Goal: Use online tool/utility: Use online tool/utility

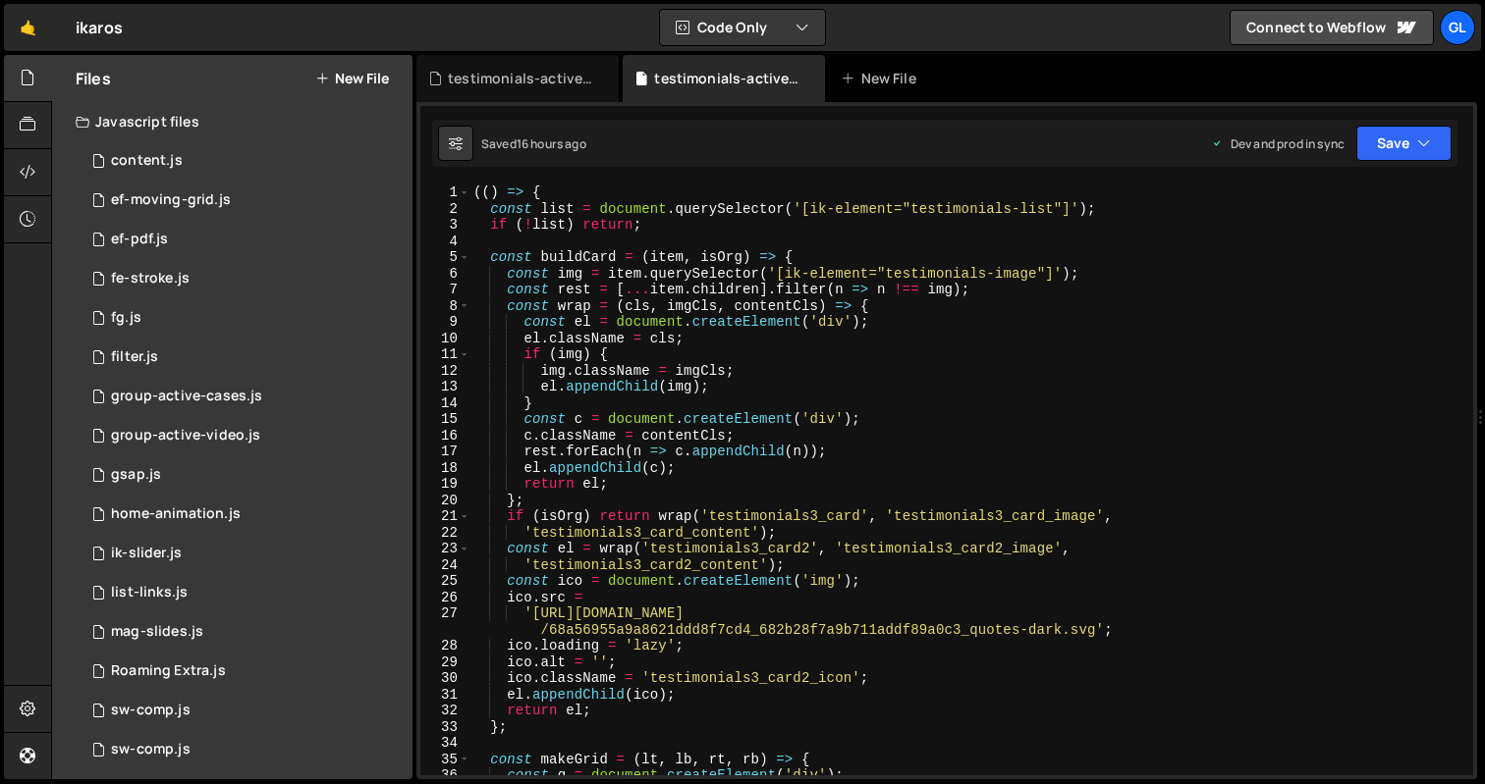
scroll to position [599, 0]
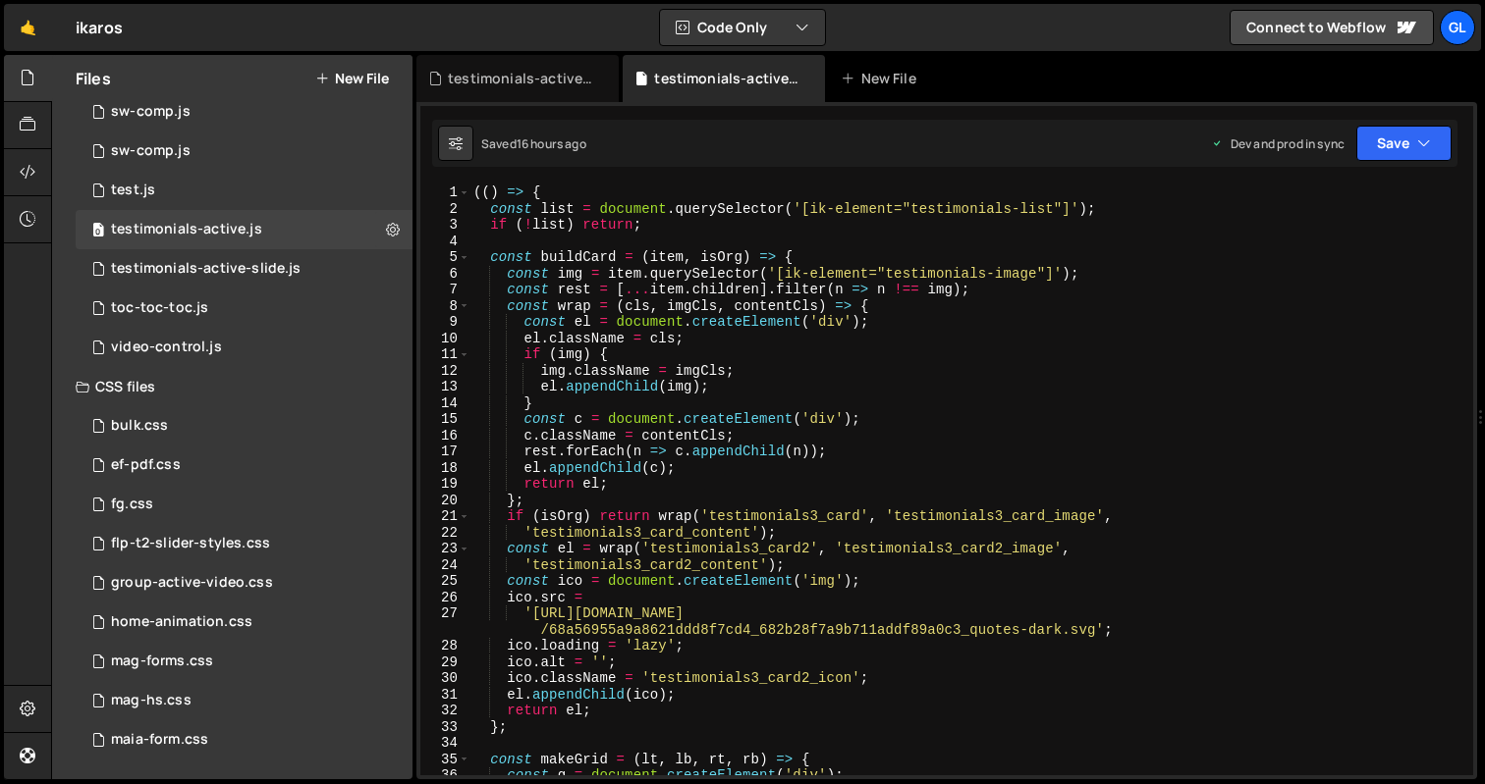
click at [733, 296] on div "(( ) => { const list = document . querySelector ( '[ik-element="testimonials-li…" at bounding box center [967, 496] width 996 height 623
click at [616, 366] on div "(( ) => { const list = document . querySelector ( '[ik-element="testimonials-li…" at bounding box center [967, 496] width 996 height 623
type textarea "img.className = imgCls;"
click at [518, 75] on div "testimonials-active-slide.js" at bounding box center [521, 79] width 147 height 20
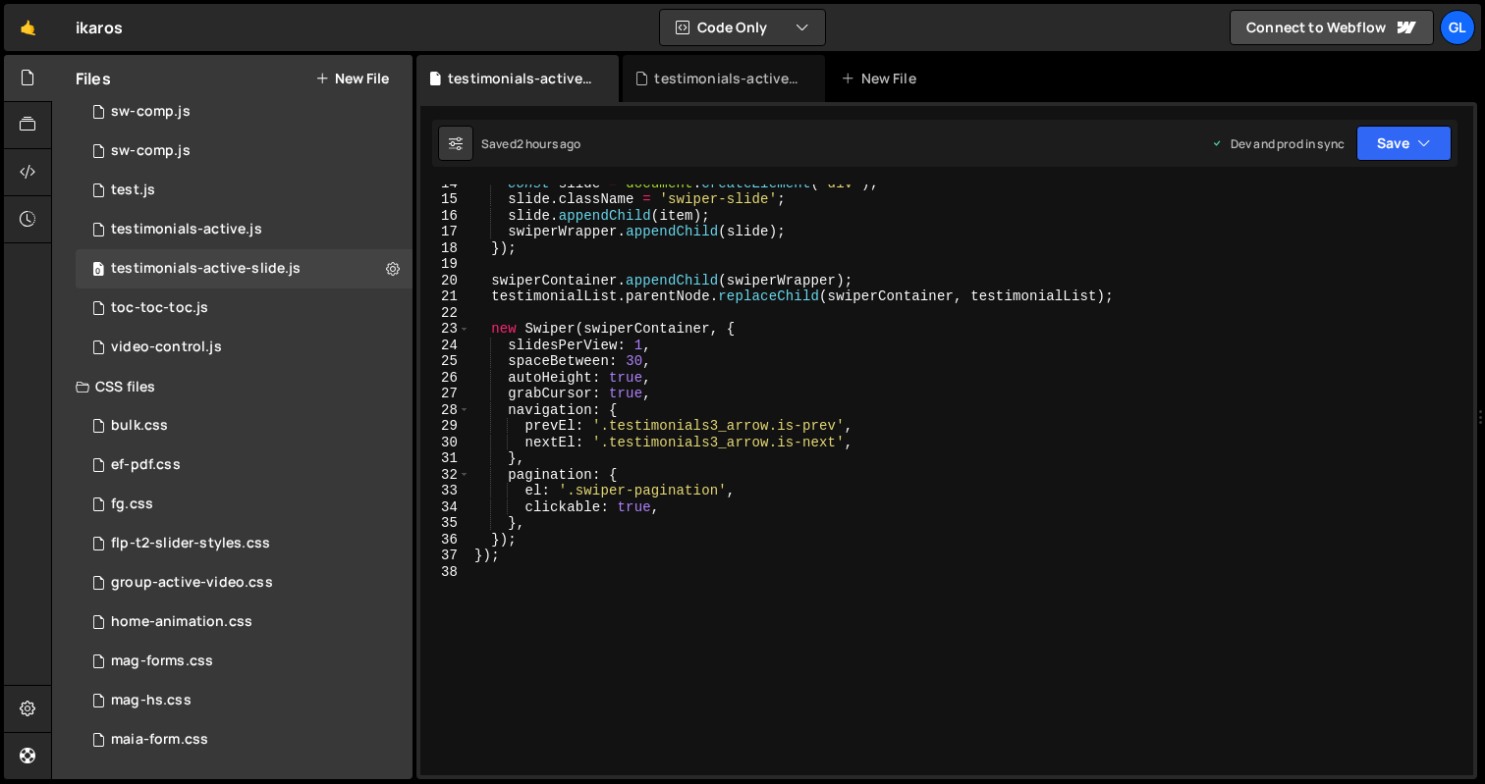
click at [631, 300] on div "const slide = document . createElement ( 'div' ) ; slide . className = 'swiper-…" at bounding box center [967, 486] width 995 height 623
type textarea "});"
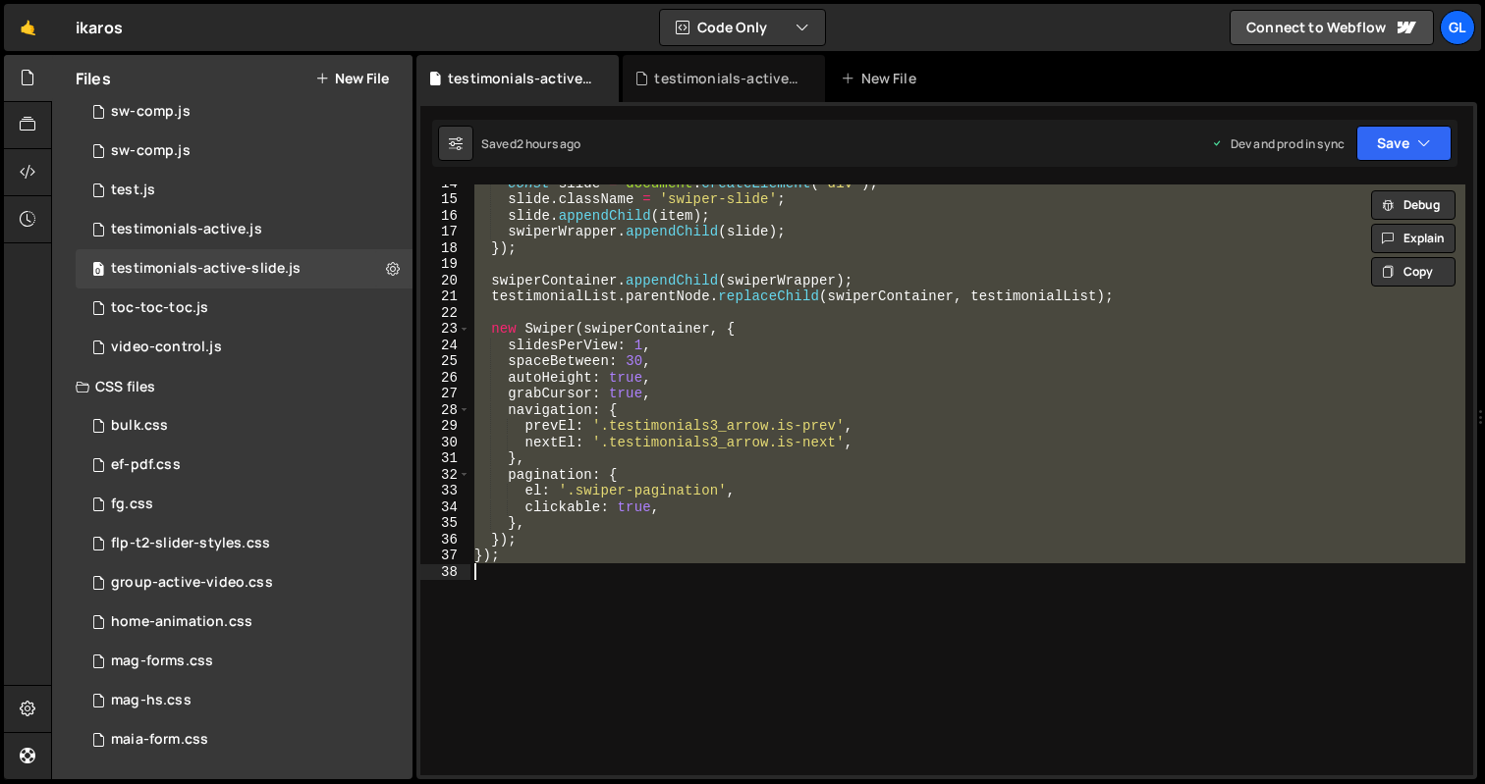
paste textarea
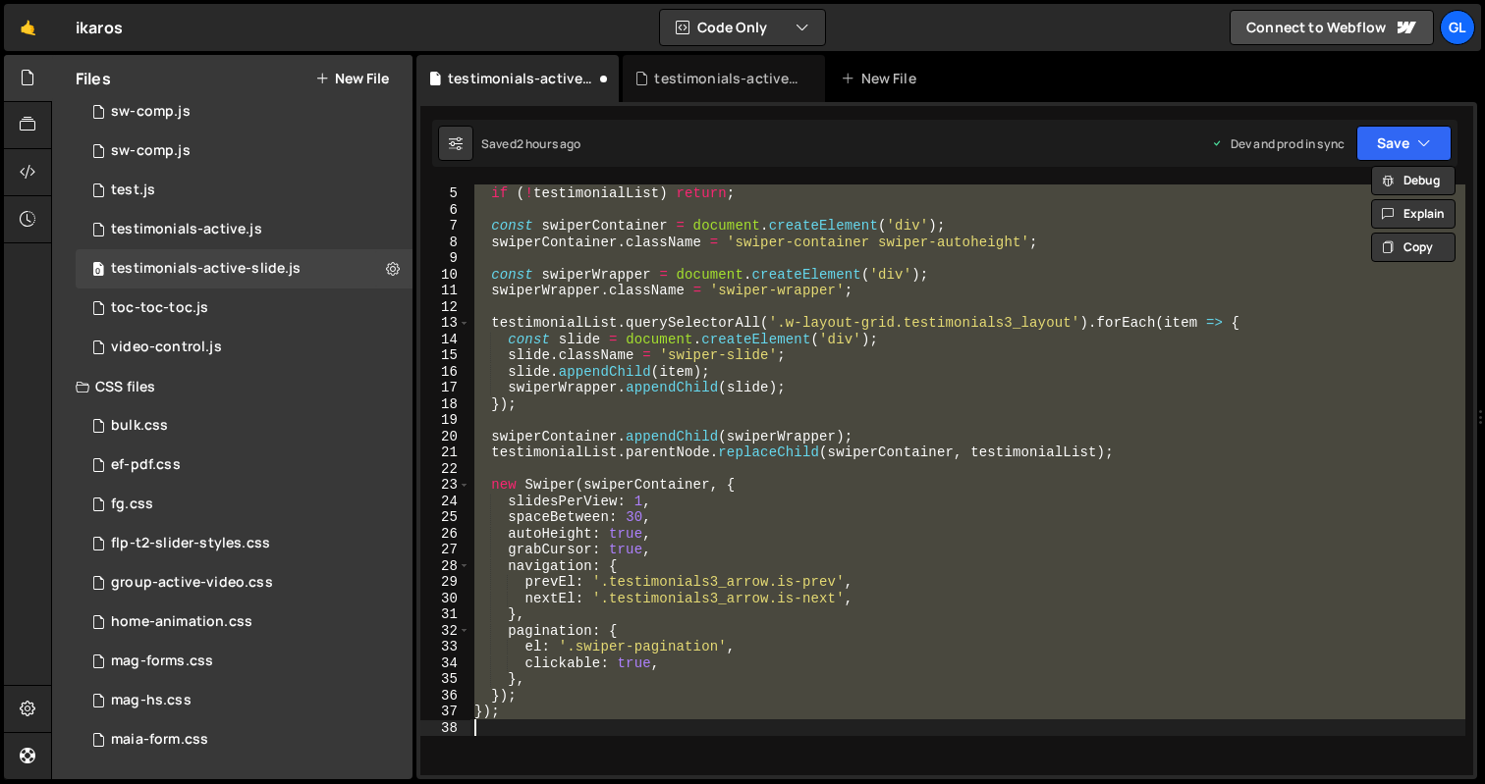
scroll to position [172, 0]
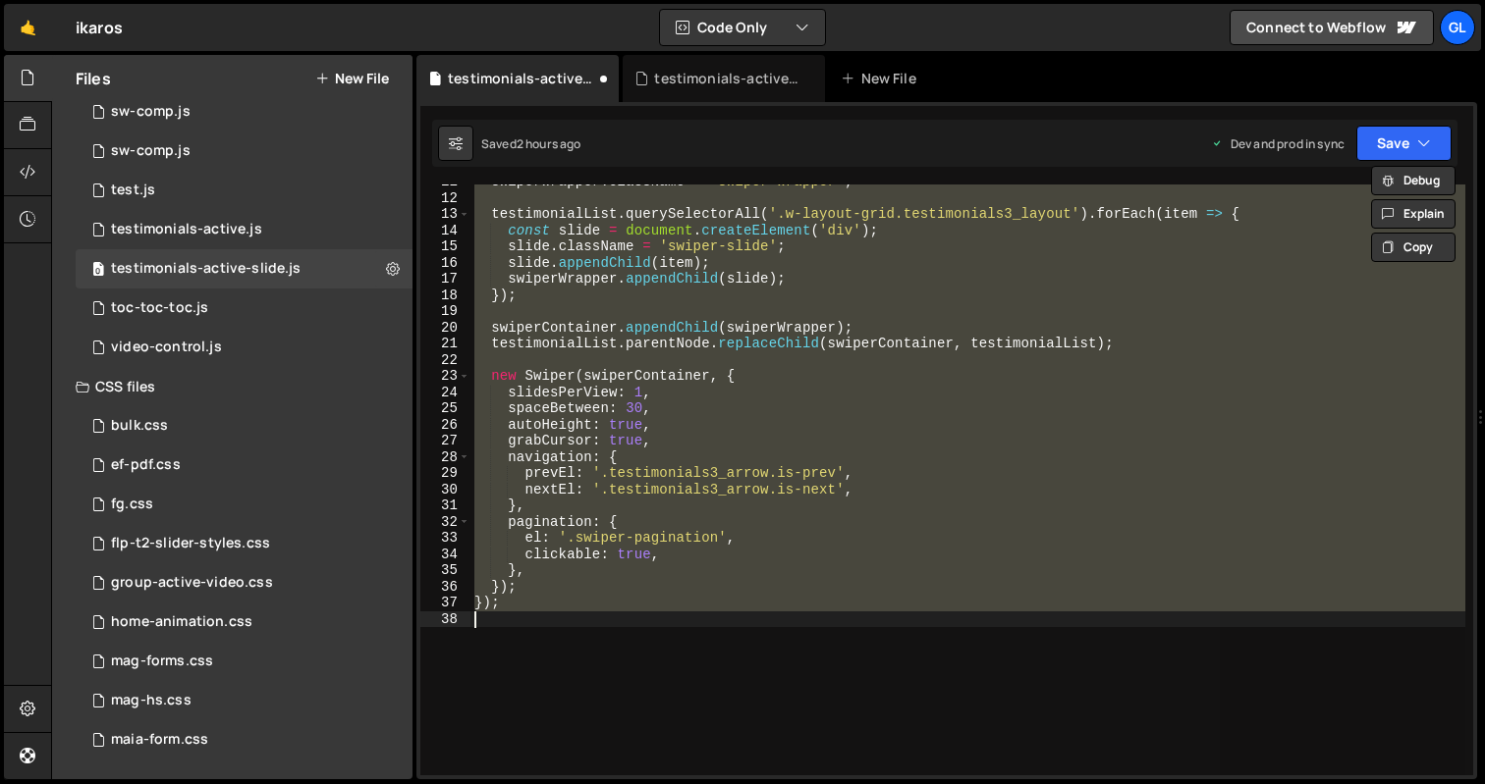
click at [731, 486] on div "swiperWrapper . className = 'swiper-wrapper' ; testimonialList . querySelectorA…" at bounding box center [967, 480] width 995 height 591
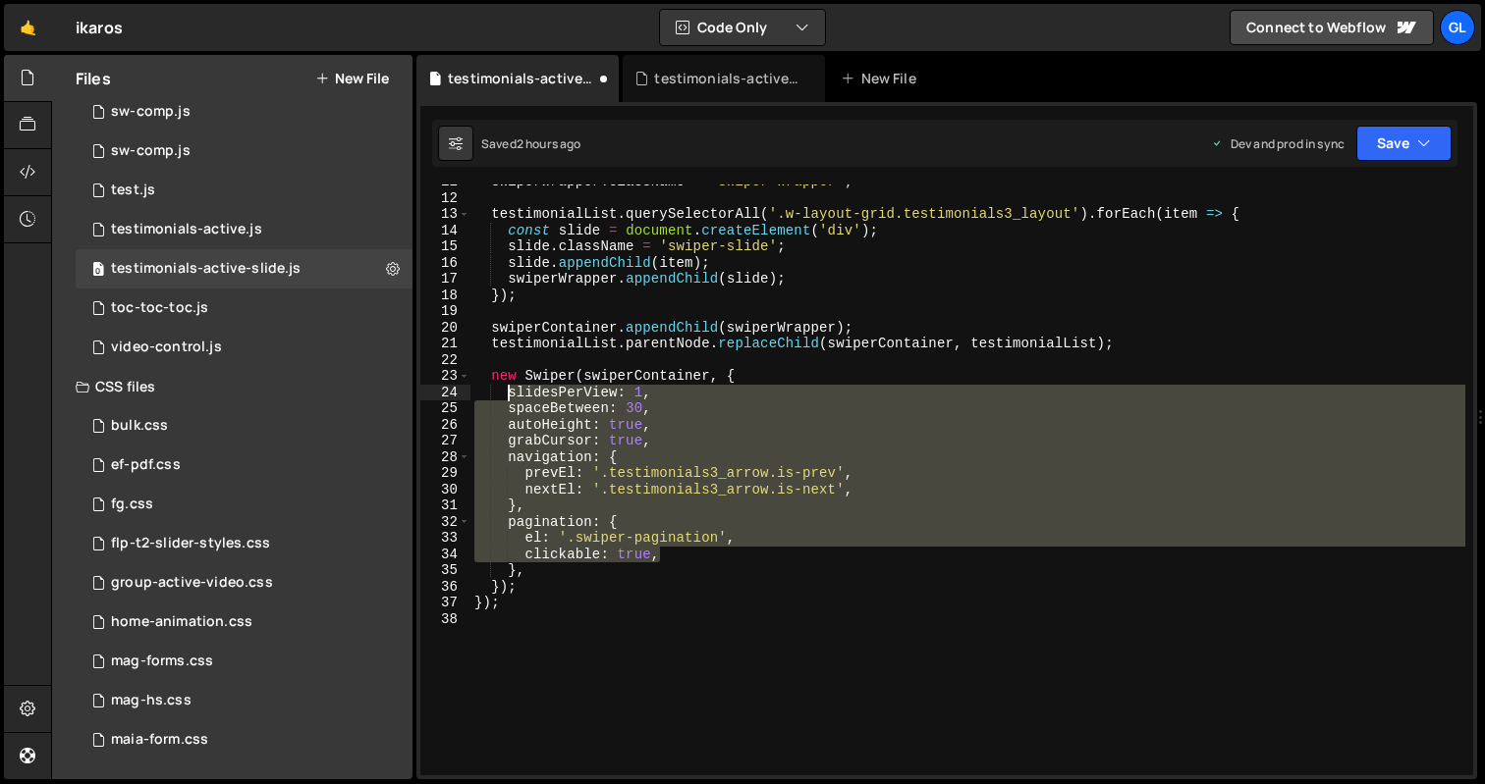
drag, startPoint x: 679, startPoint y: 562, endPoint x: 506, endPoint y: 394, distance: 241.6
click at [506, 394] on div "swiperWrapper . className = 'swiper-wrapper' ; testimonialList . querySelectorA…" at bounding box center [967, 485] width 995 height 623
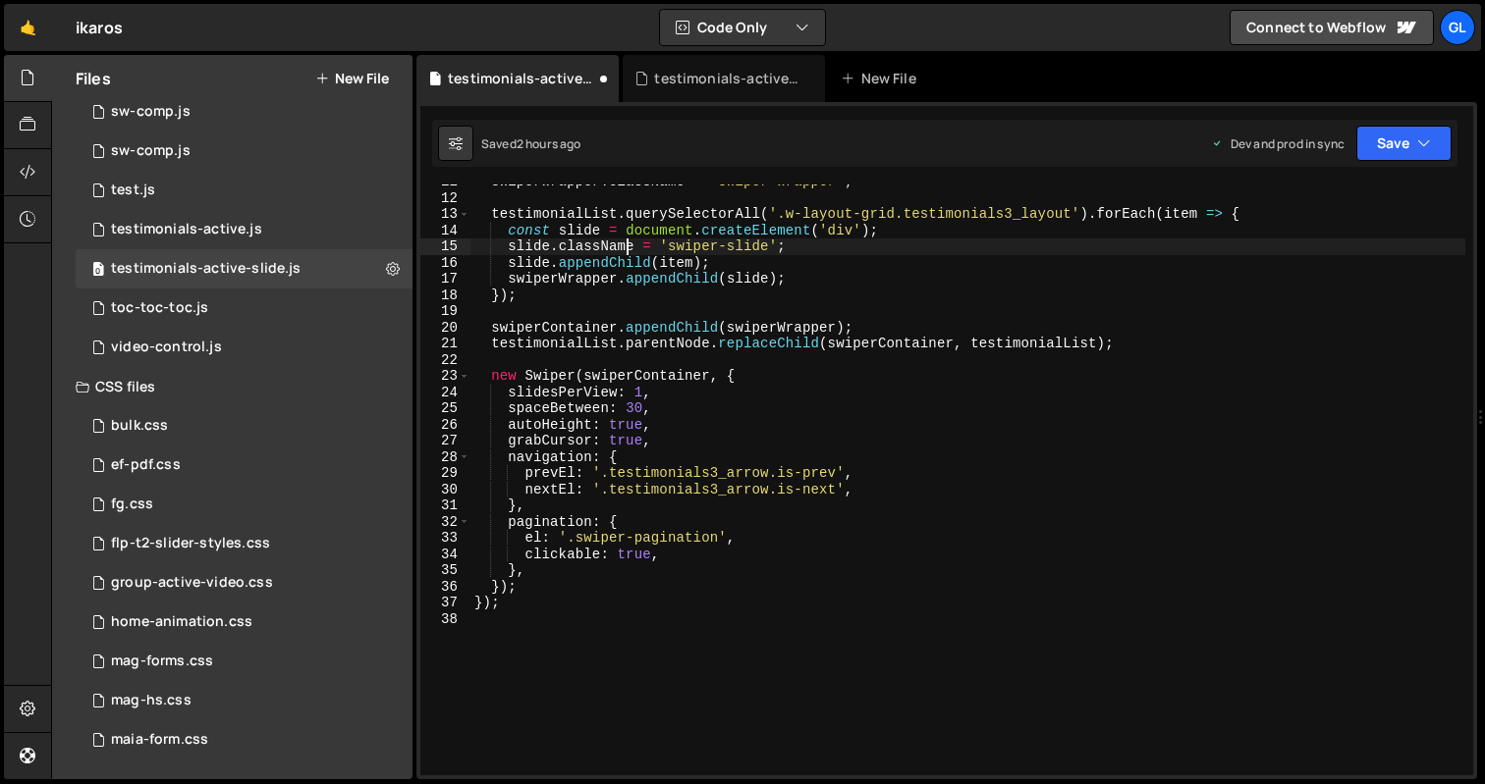
click at [622, 245] on div "swiperWrapper . className = 'swiper-wrapper' ; testimonialList . querySelectorA…" at bounding box center [967, 485] width 995 height 623
type textarea "});"
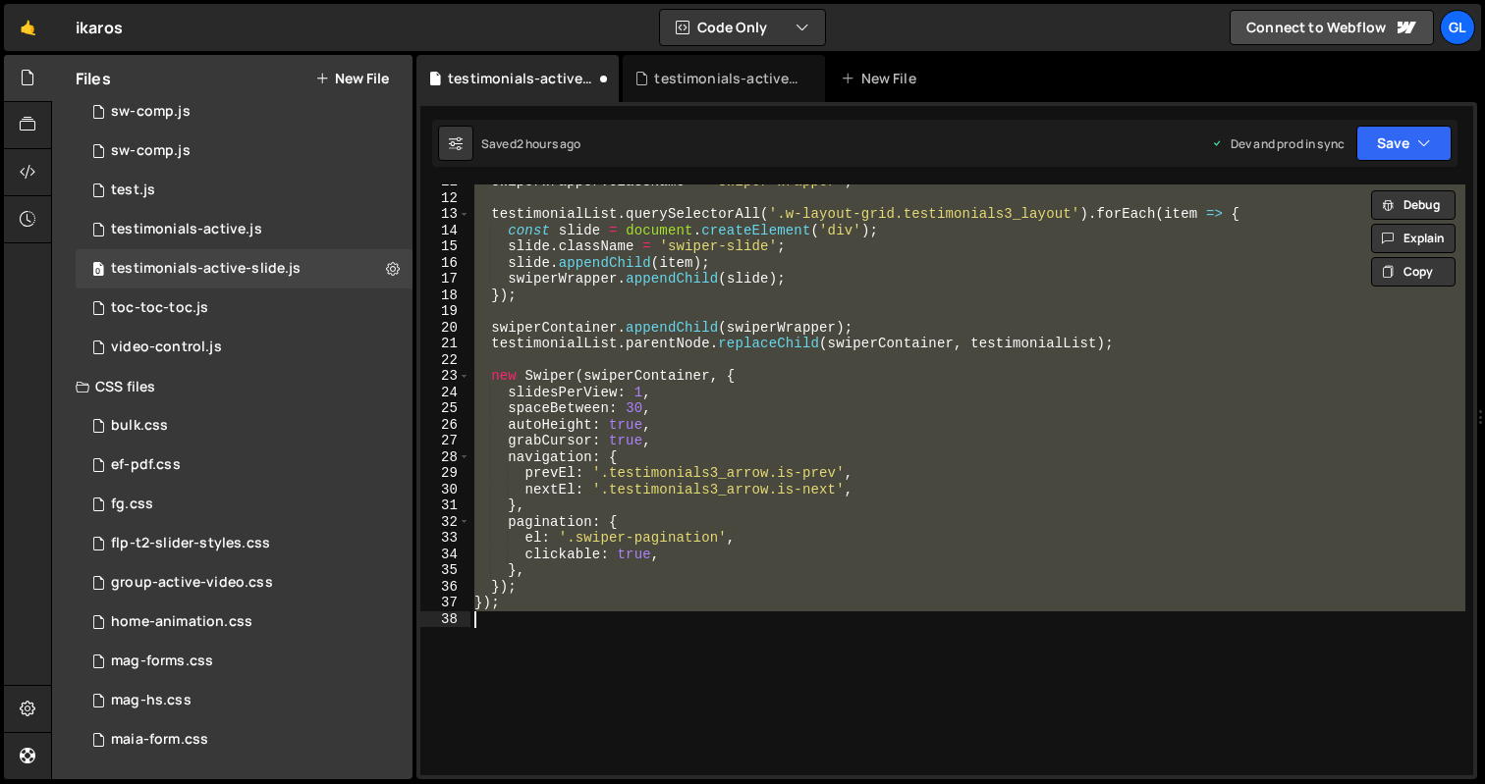
paste textarea
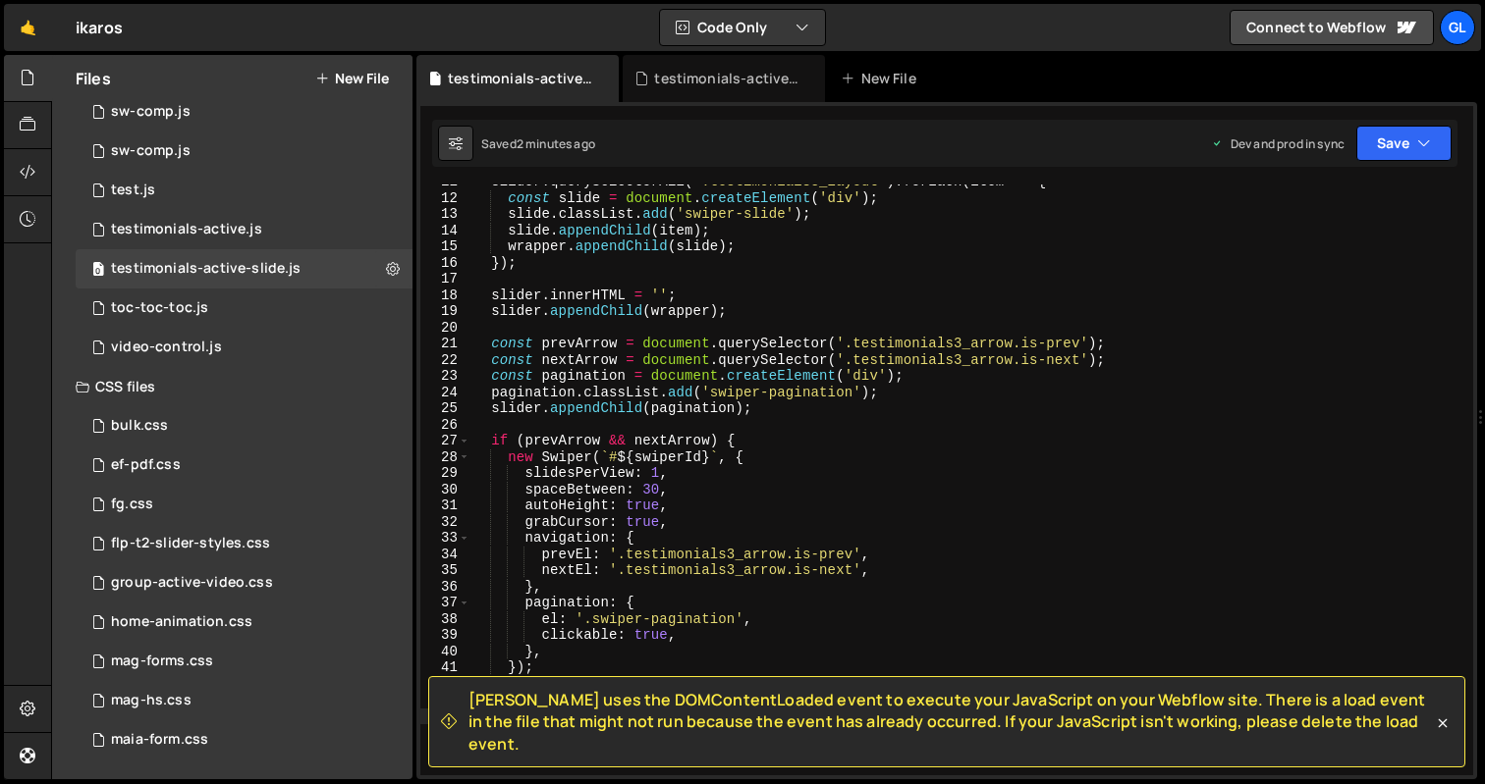
click at [622, 321] on div "slider . querySelectorAll ( '.testimonials3_layout' ) . forEach ( item => { con…" at bounding box center [967, 485] width 995 height 623
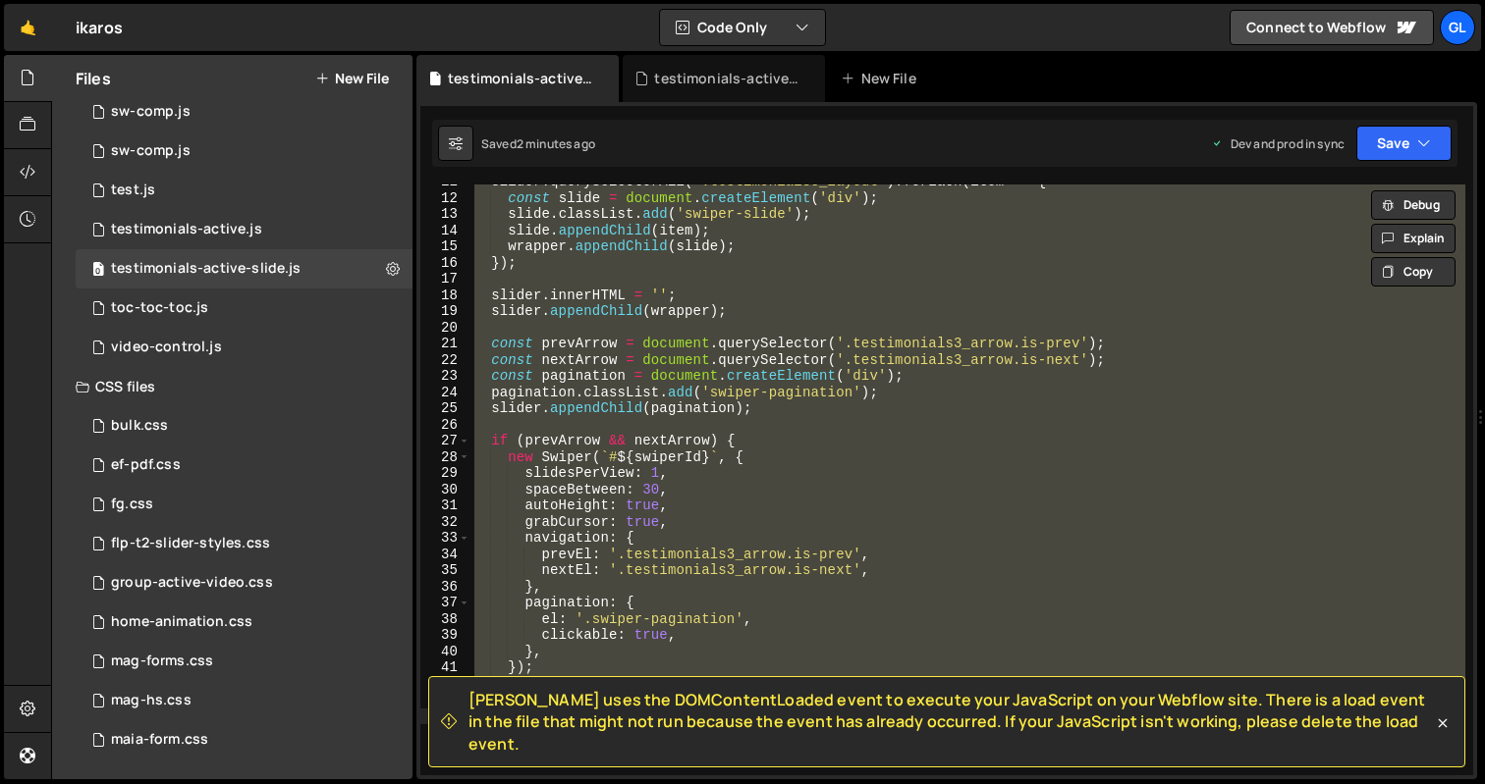
paste textarea "const wrapper = document.createElement('div');"
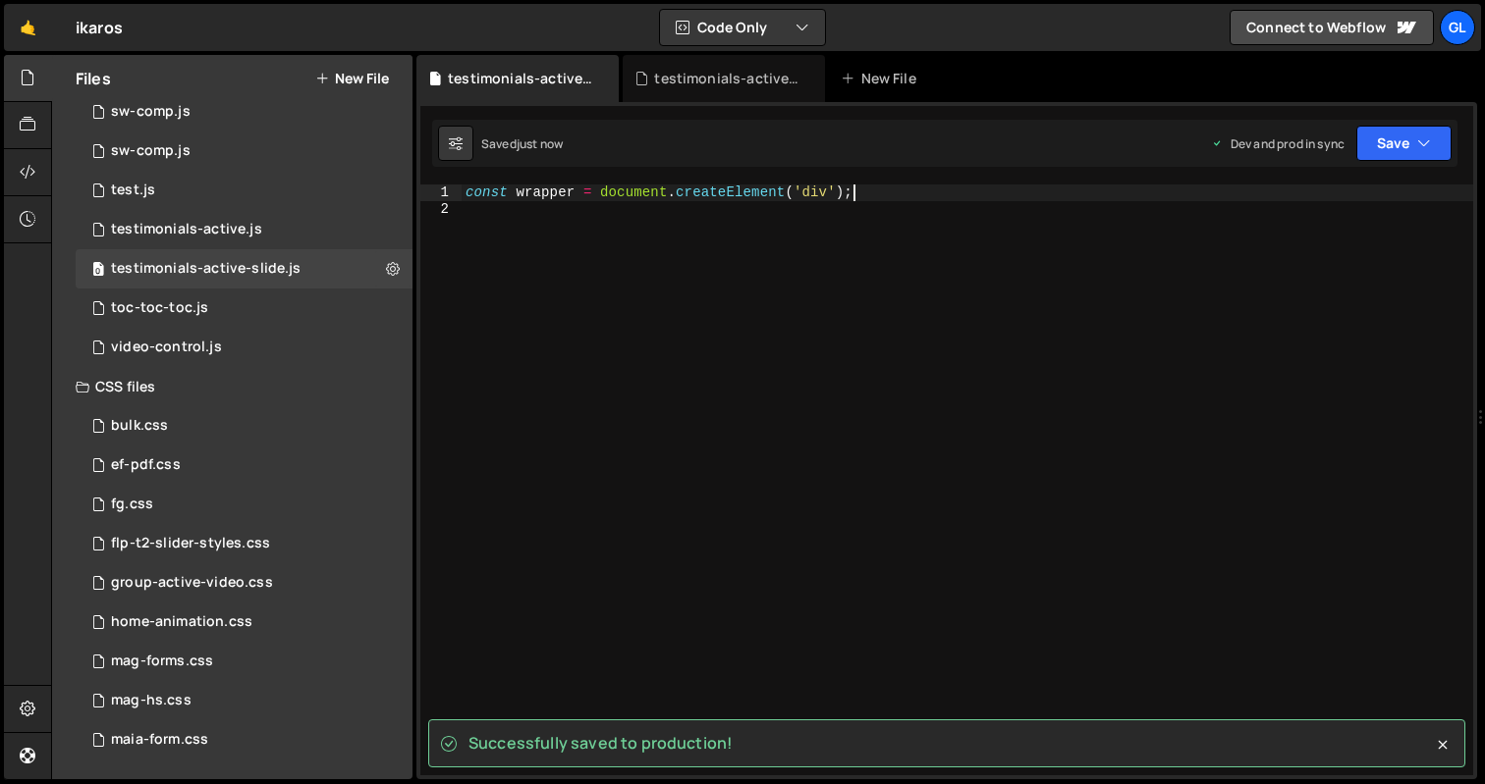
type textarea "const wrapper = document.createElement('div');"
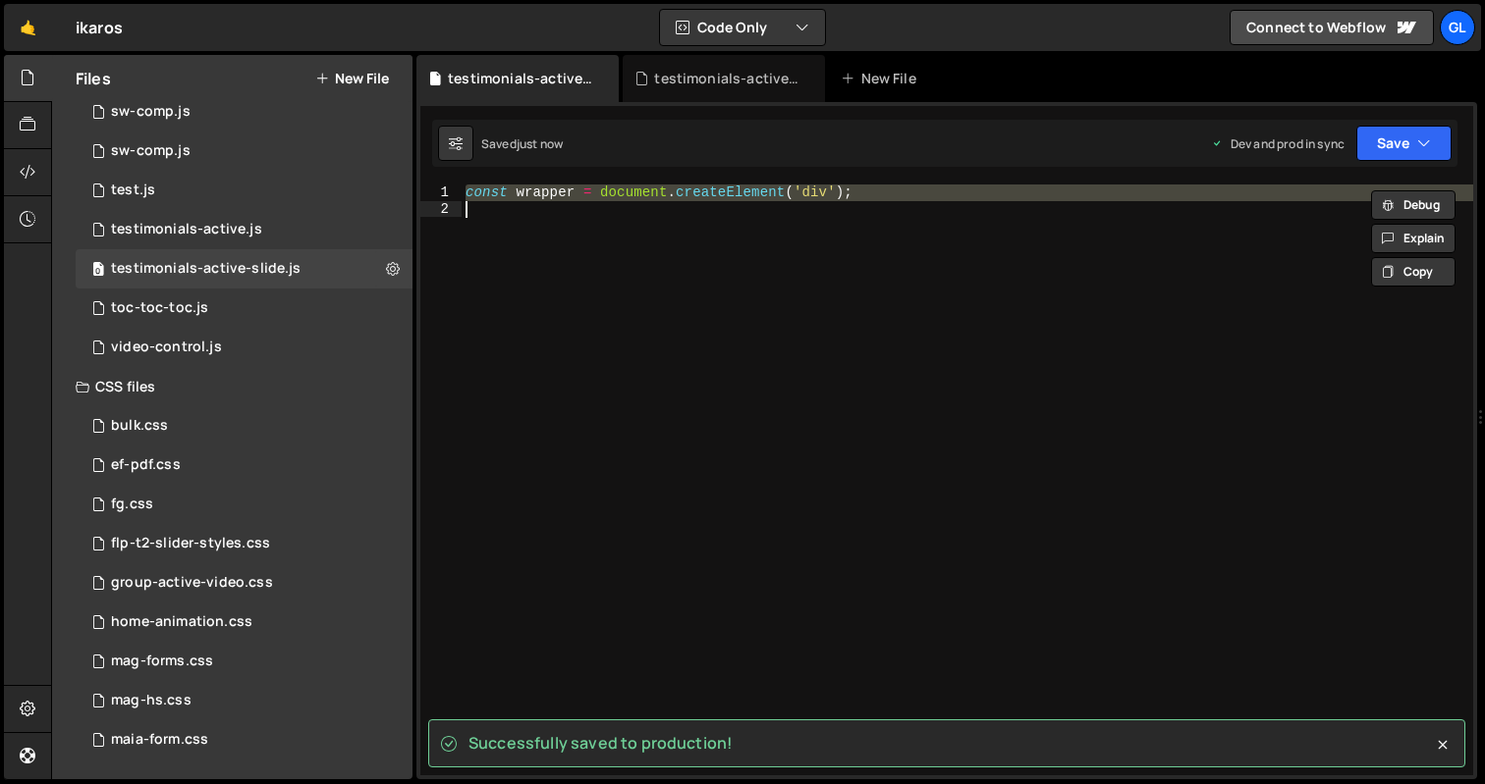
paste textarea
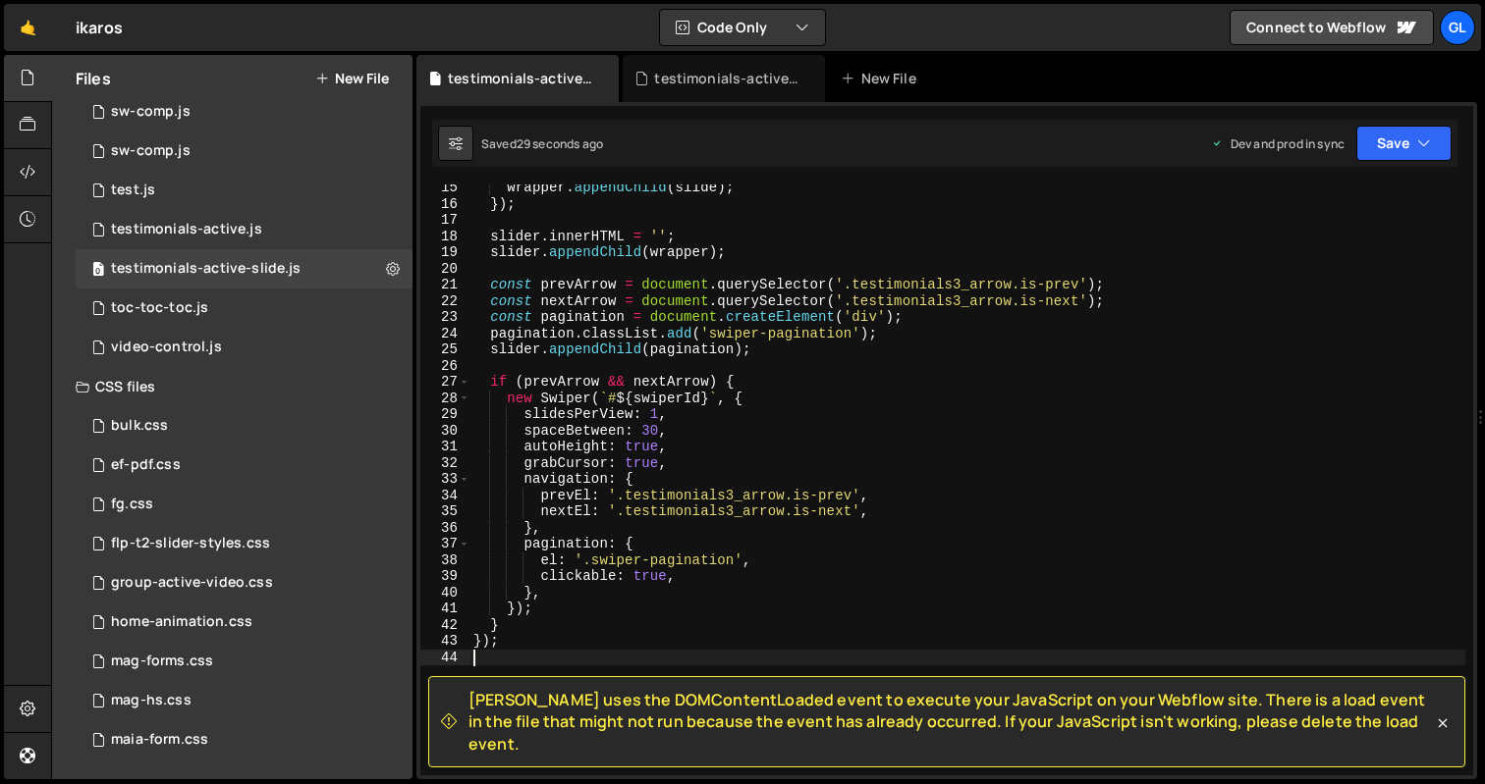
scroll to position [260, 0]
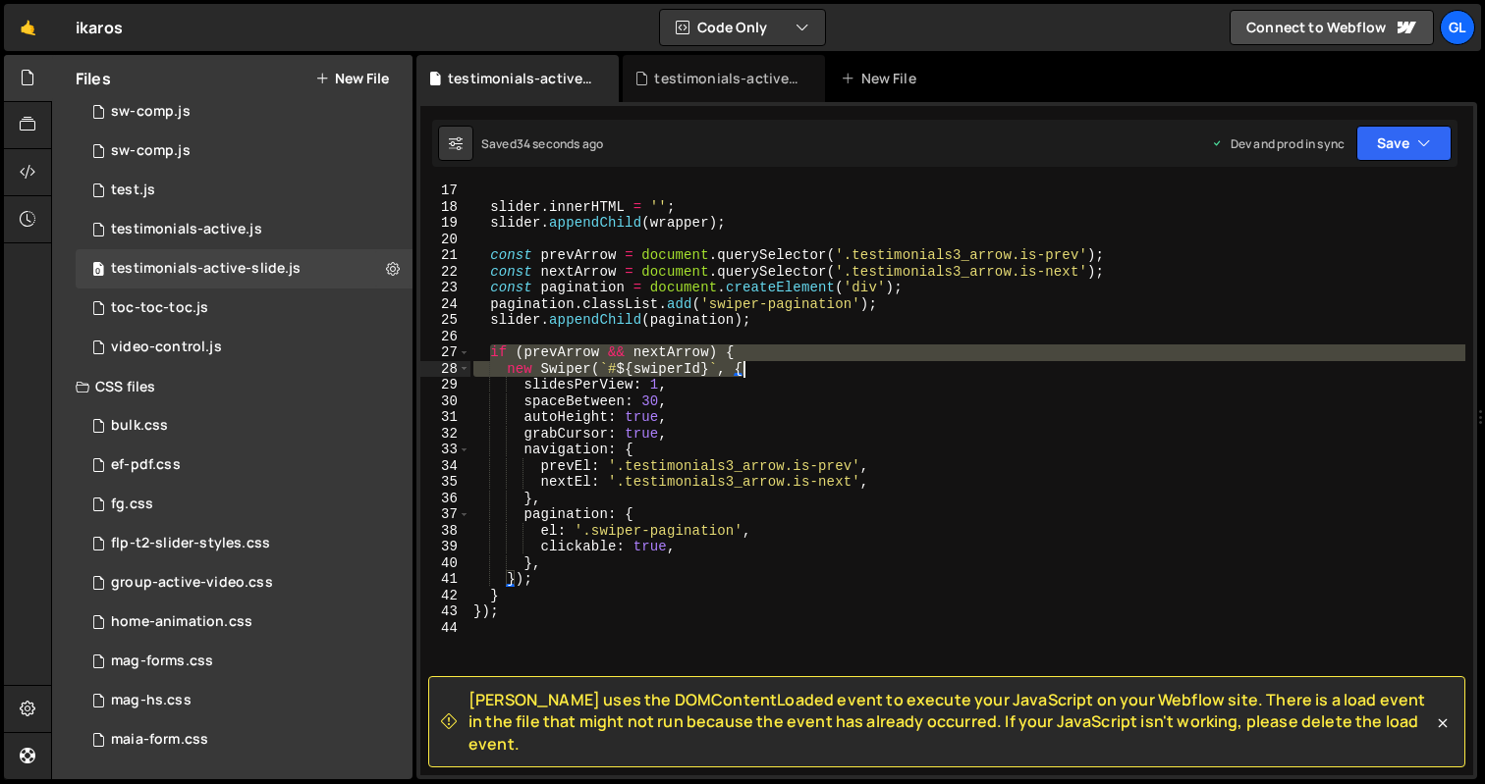
drag, startPoint x: 494, startPoint y: 353, endPoint x: 754, endPoint y: 374, distance: 261.0
click at [754, 374] on div "slider . innerHTML = '' ; slider . appendChild ( wrapper ) ; const prevArrow = …" at bounding box center [967, 494] width 996 height 623
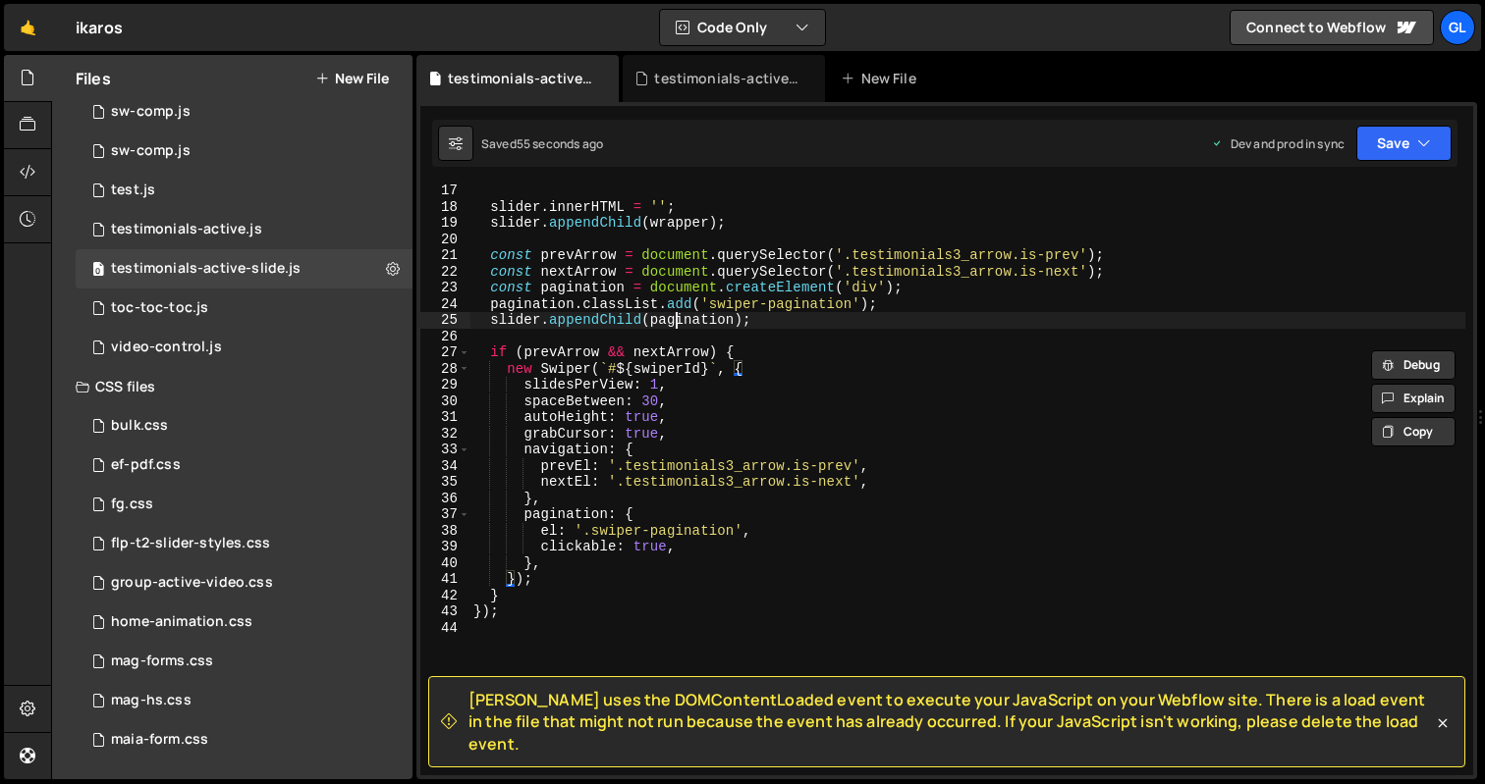
click at [674, 317] on div "slider . innerHTML = '' ; slider . appendChild ( wrapper ) ; const prevArrow = …" at bounding box center [967, 494] width 996 height 623
type textarea "});"
paste textarea
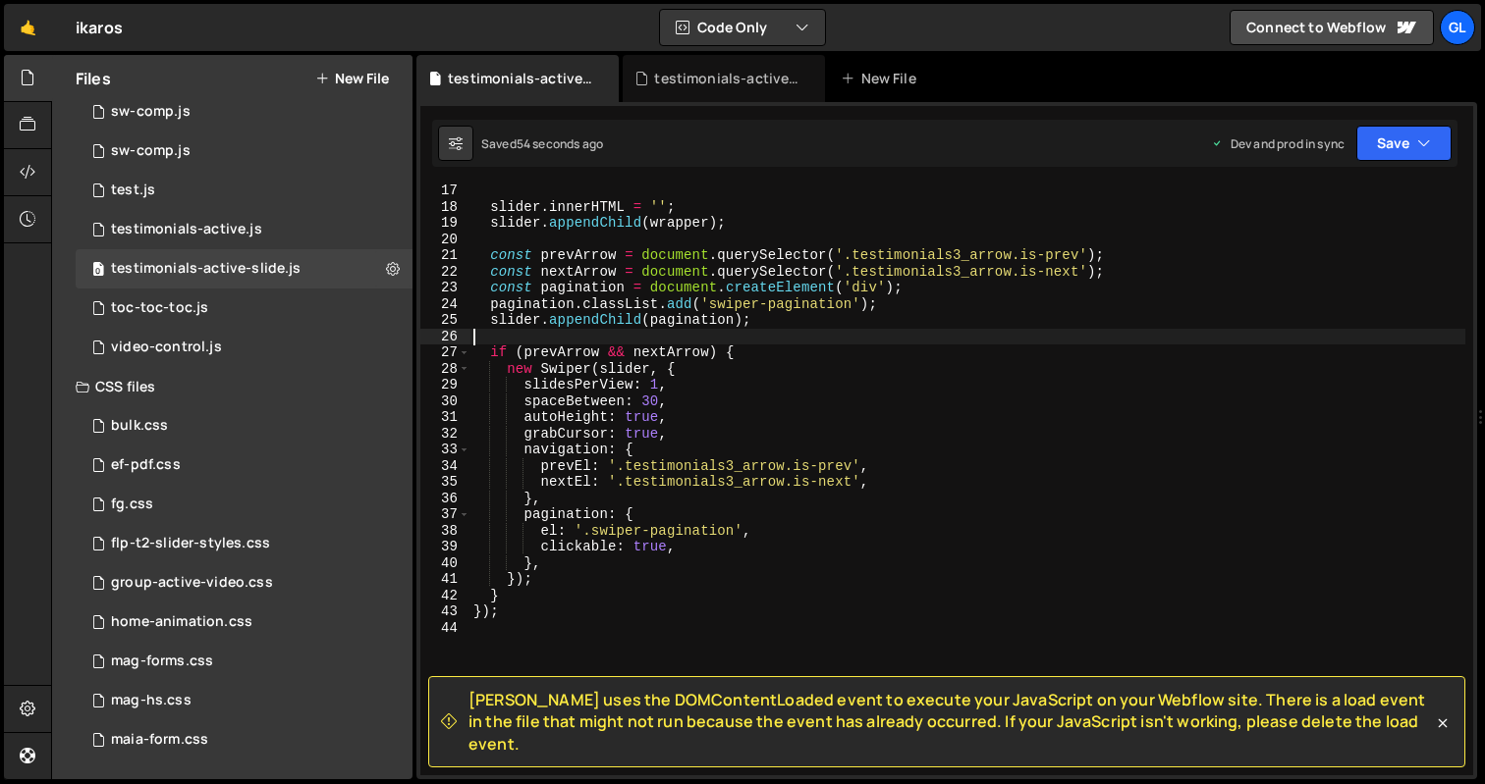
click at [653, 344] on div "slider . innerHTML = '' ; slider . appendChild ( wrapper ) ; const prevArrow = …" at bounding box center [967, 494] width 996 height 623
type textarea "});"
paste textarea
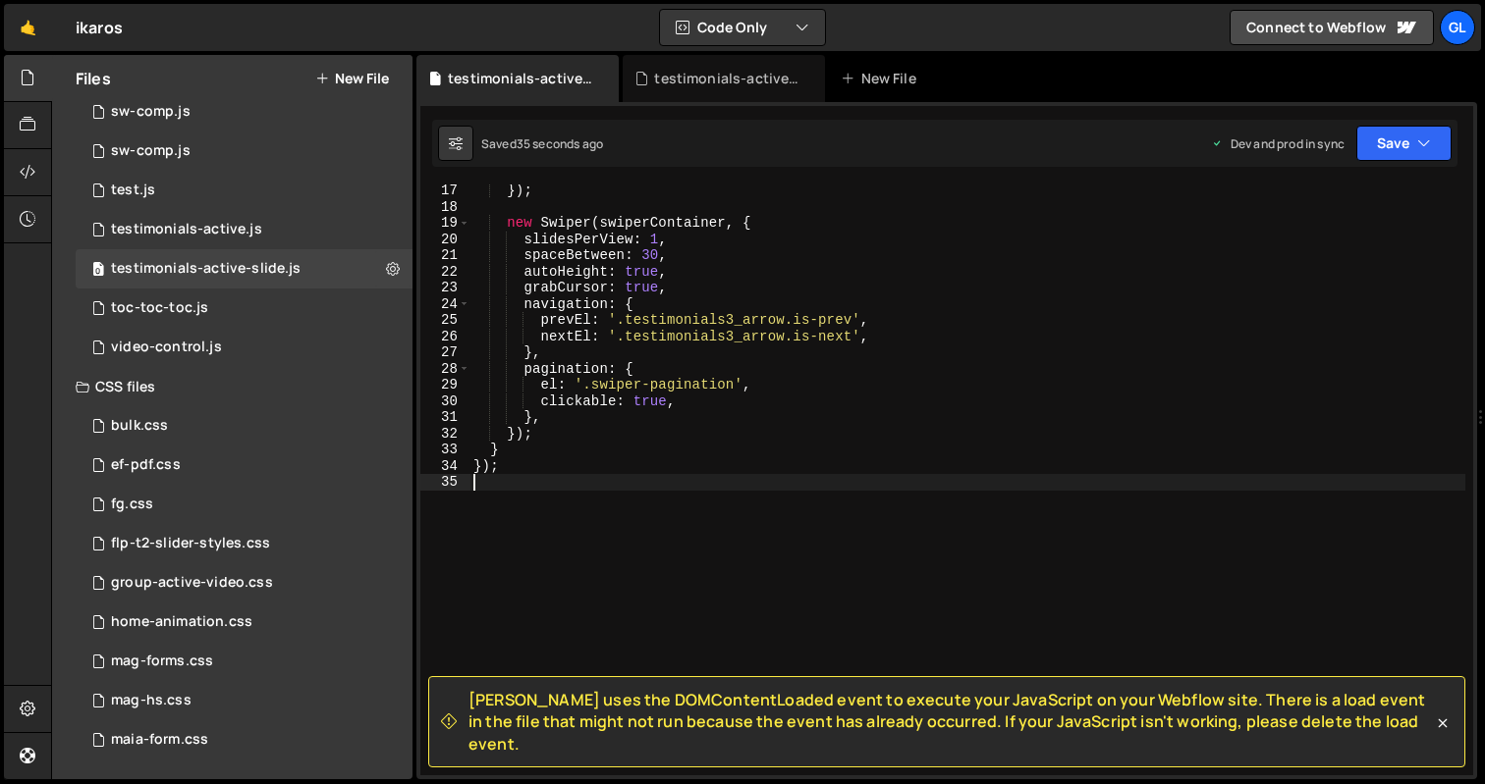
click at [793, 466] on div "}) ; new Swiper ( swiperContainer , { slidesPerView : 1 , spaceBetween : 30 , a…" at bounding box center [967, 494] width 996 height 623
type textarea "});"
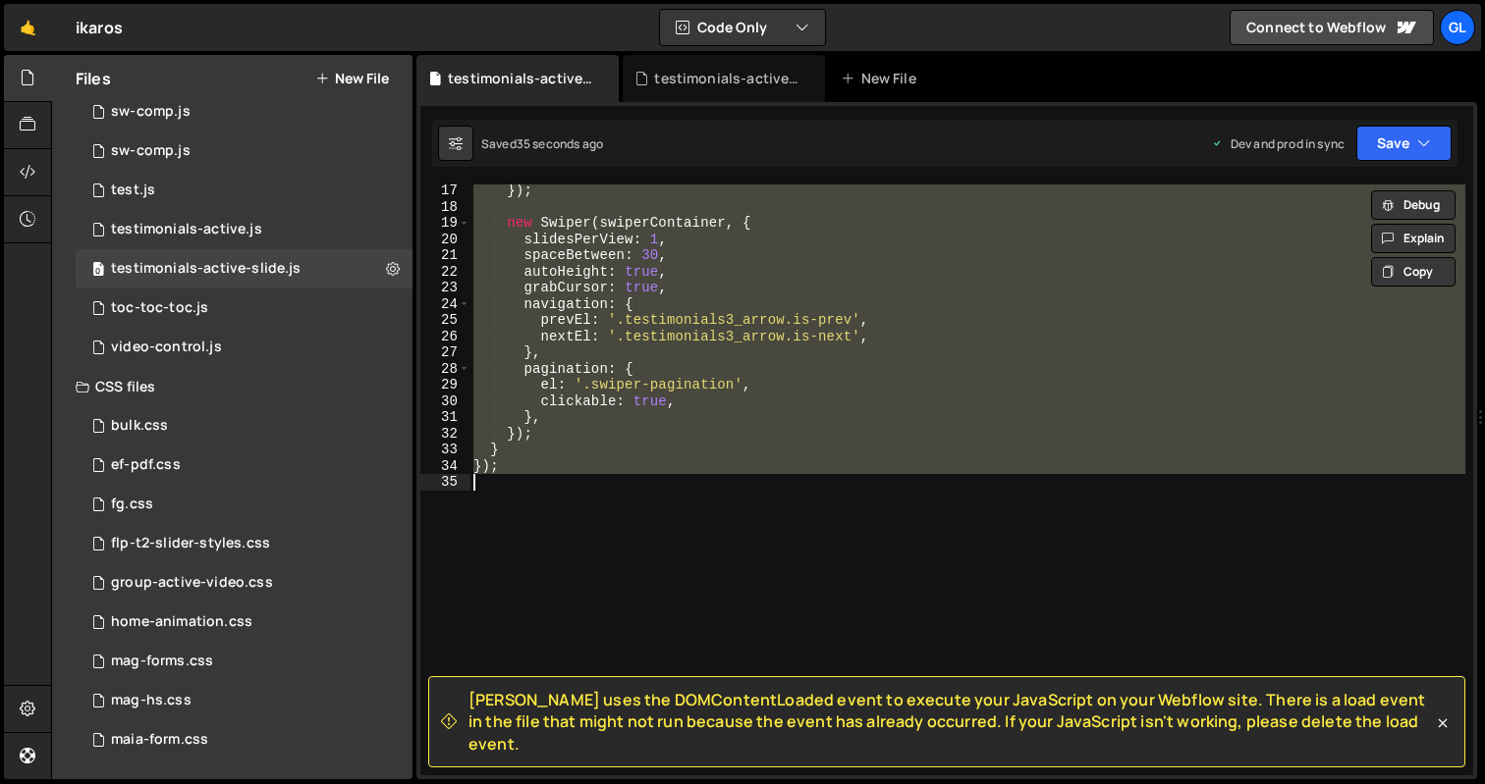
paste textarea
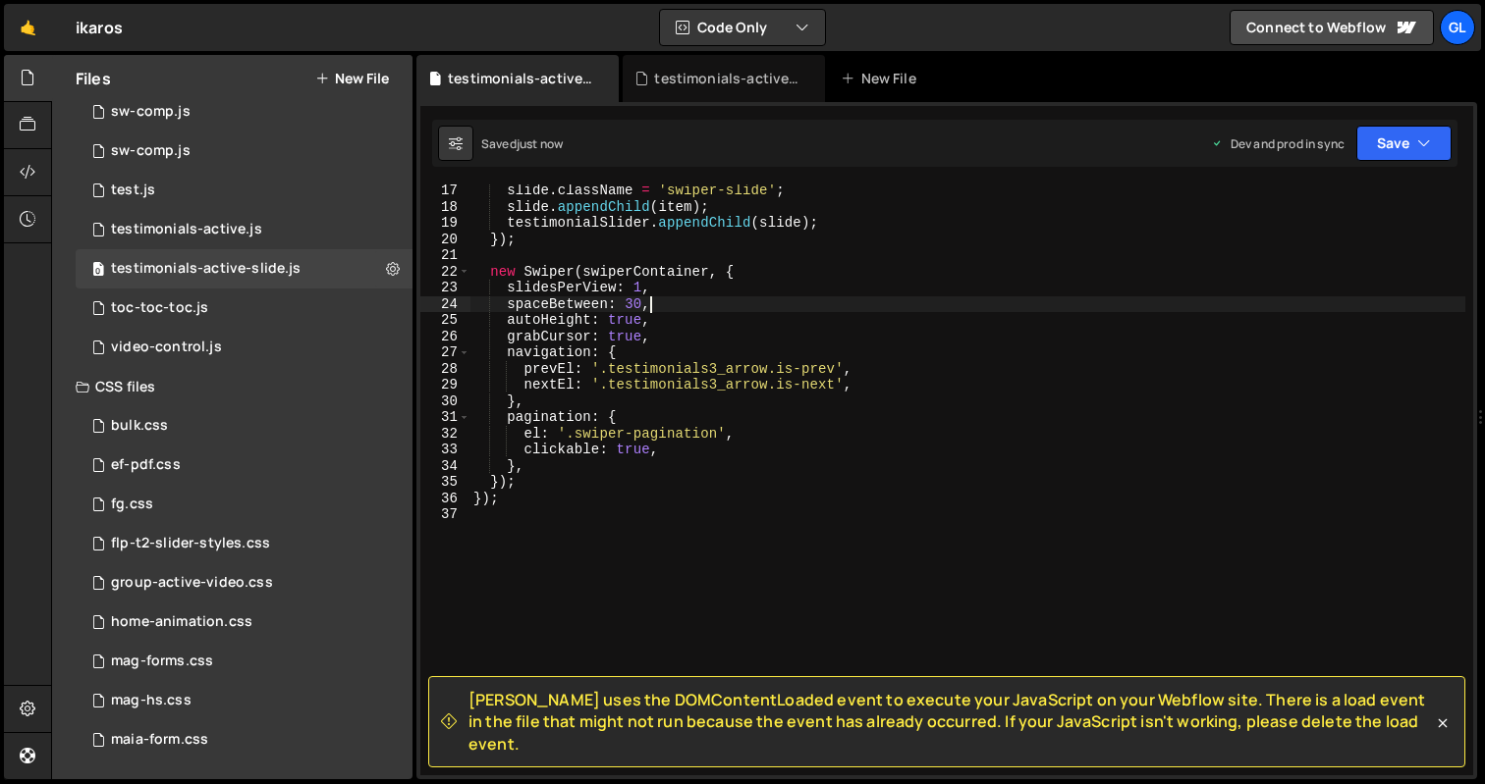
click at [740, 303] on div "slide . className = 'swiper-slide' ; slide . appendChild ( item ) ; testimonial…" at bounding box center [967, 494] width 996 height 623
type textarea "});"
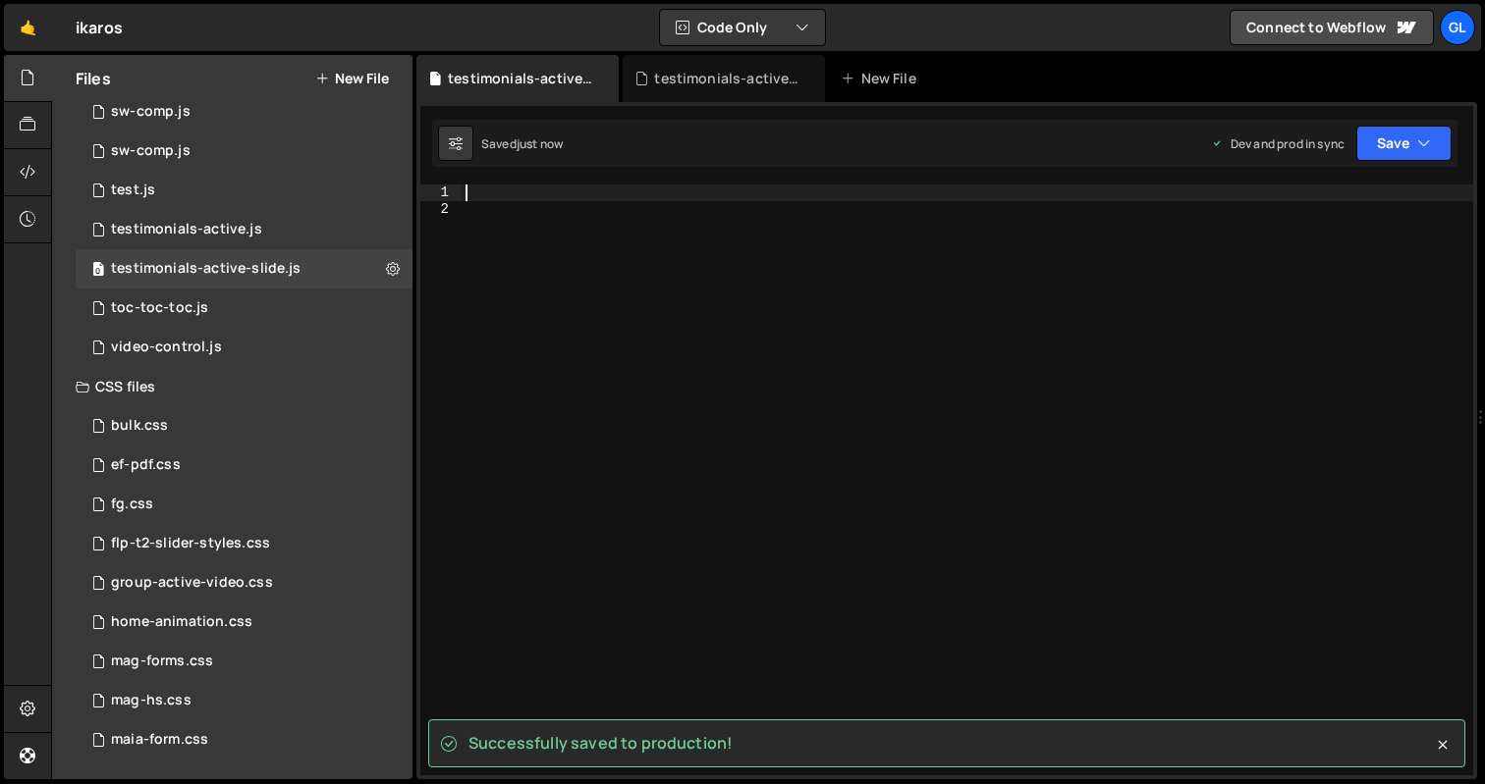
click at [691, 329] on div at bounding box center [966, 496] width 1011 height 623
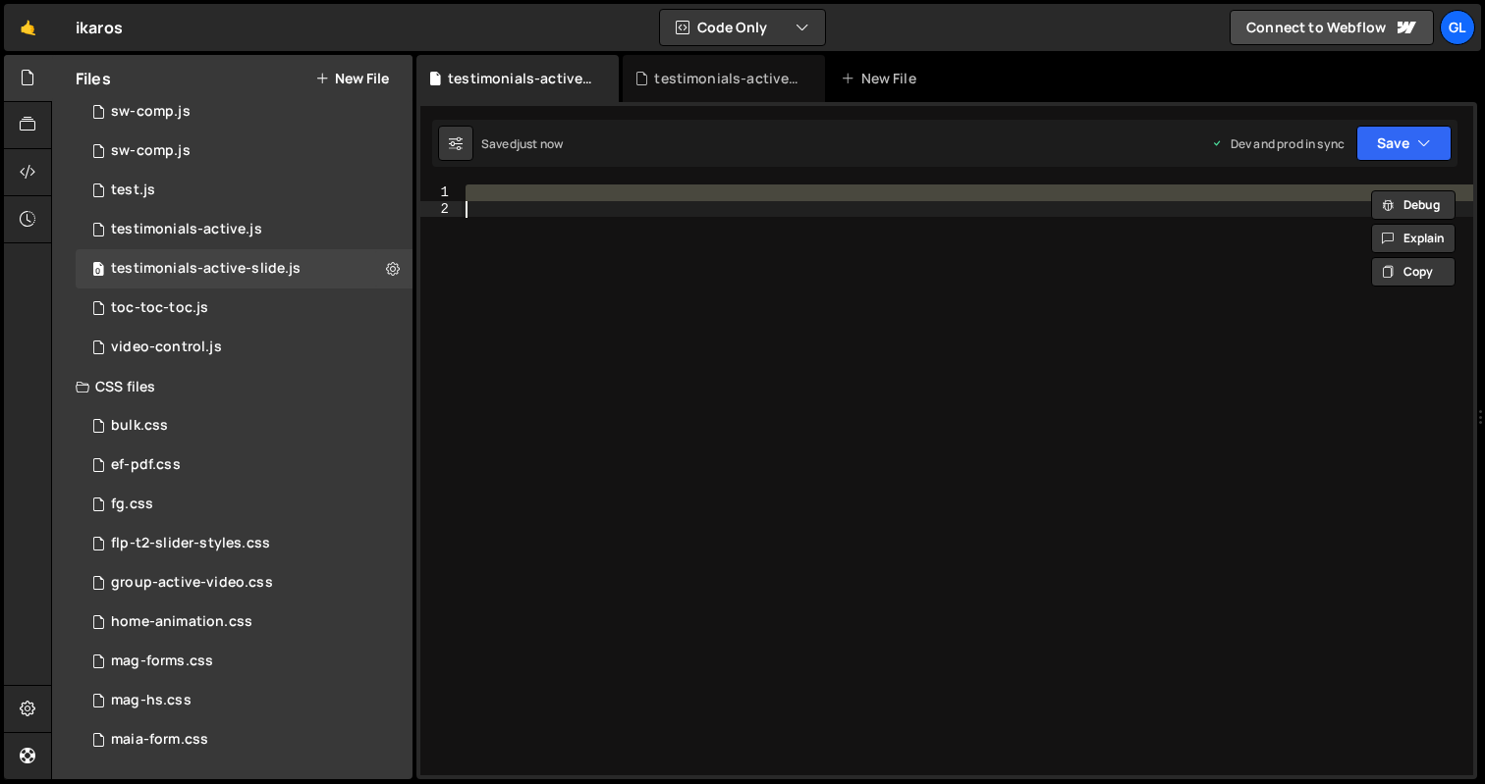
paste textarea
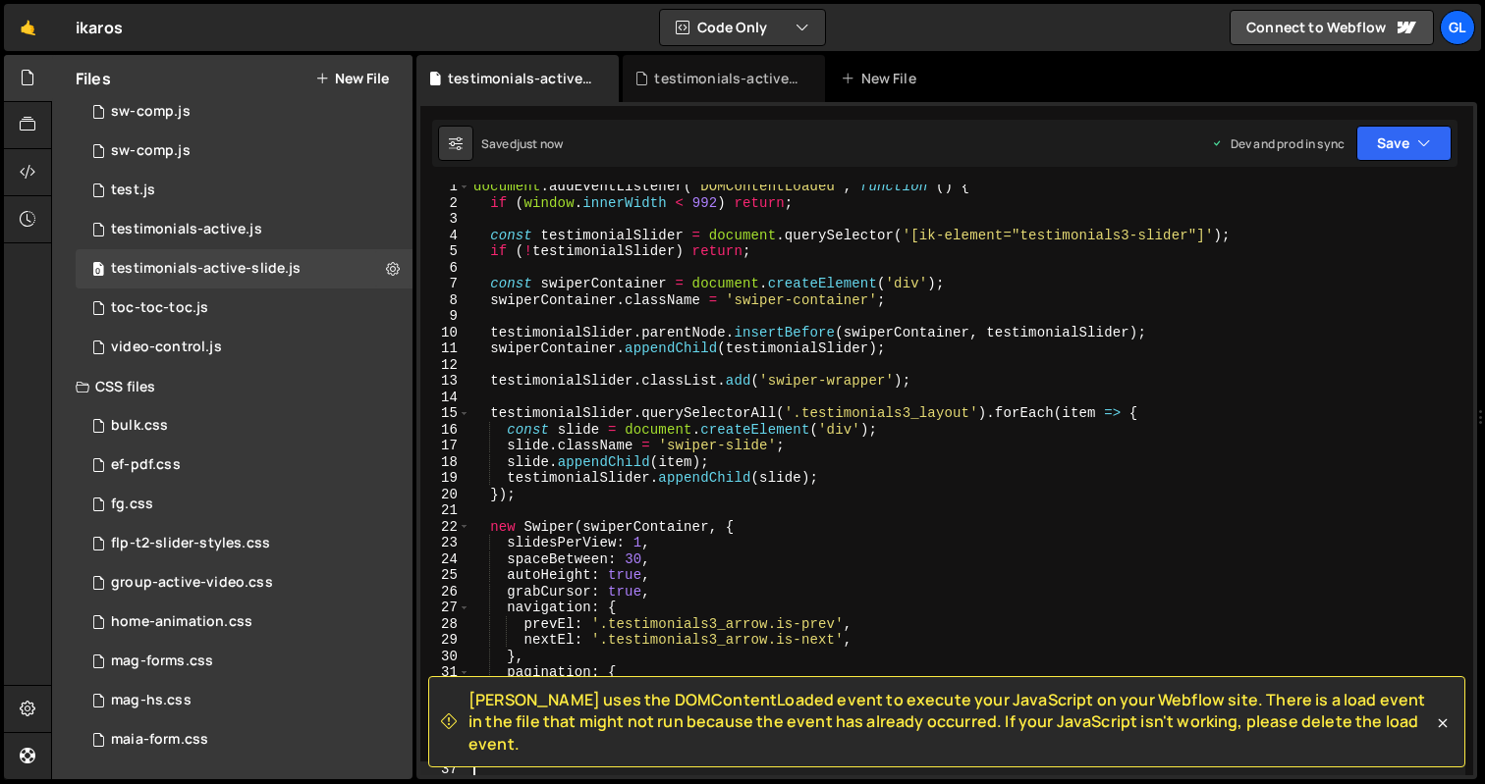
scroll to position [0, 0]
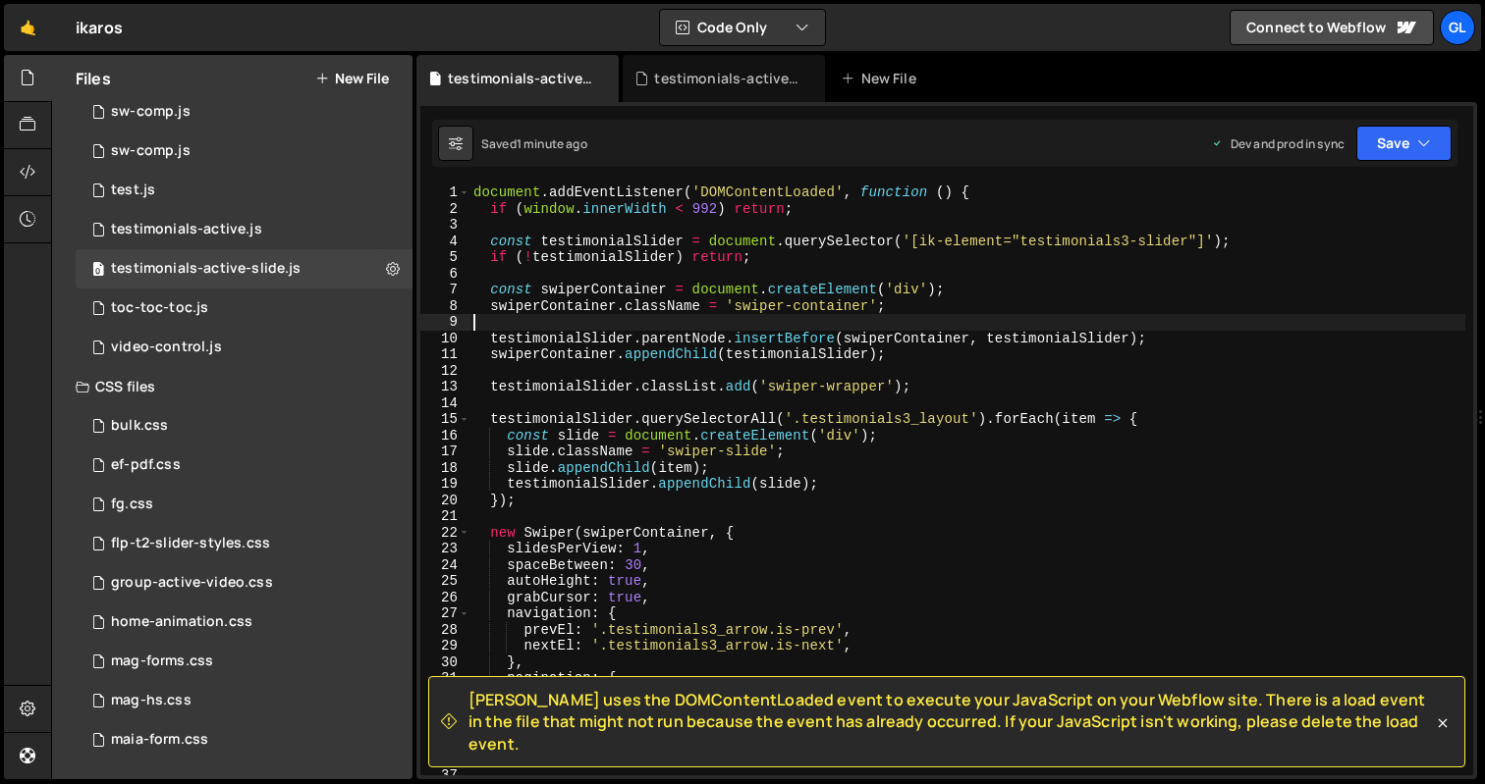
click at [729, 325] on div "document . addEventListener ( 'DOMContentLoaded' , function ( ) { if ( window .…" at bounding box center [967, 496] width 996 height 623
type textarea "});"
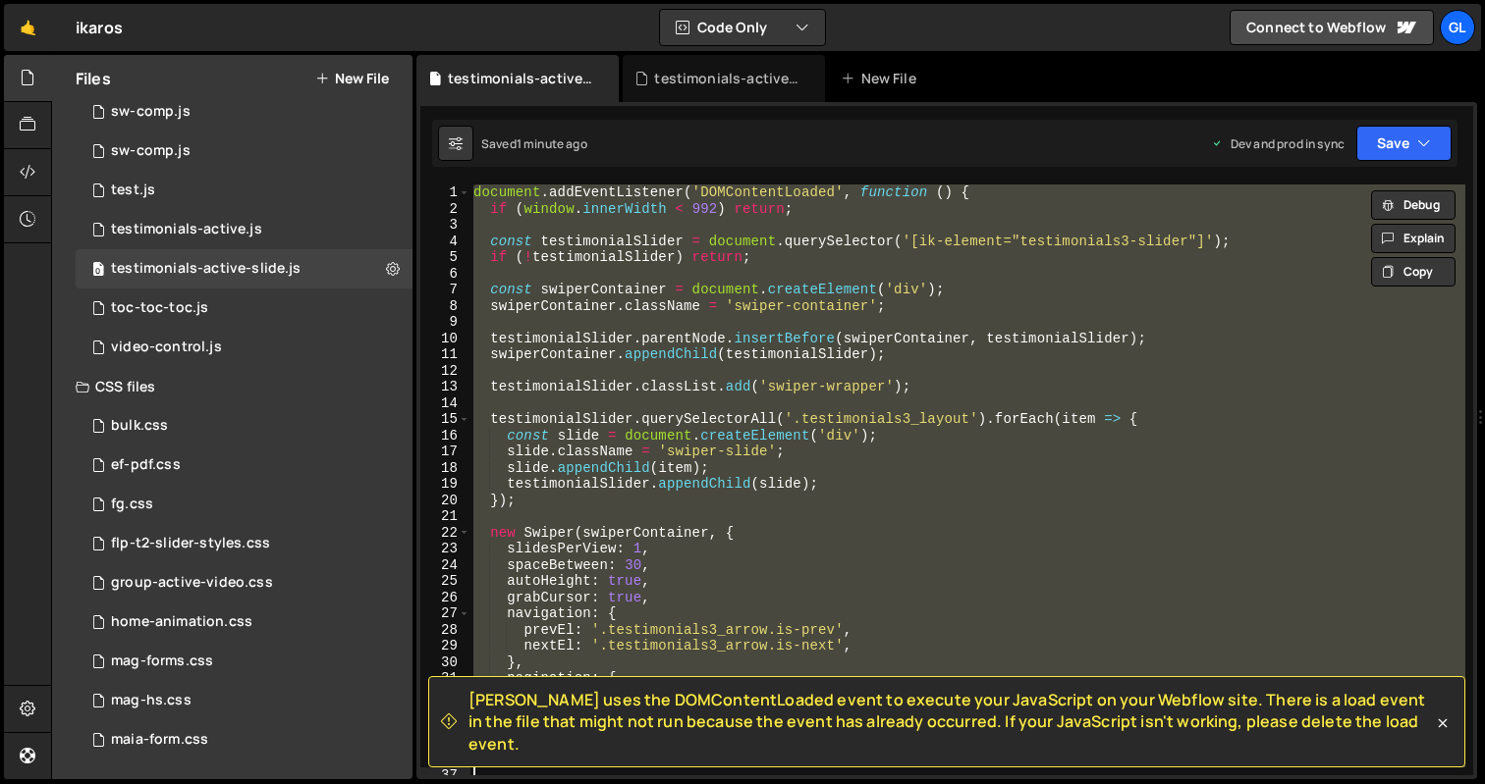
paste textarea
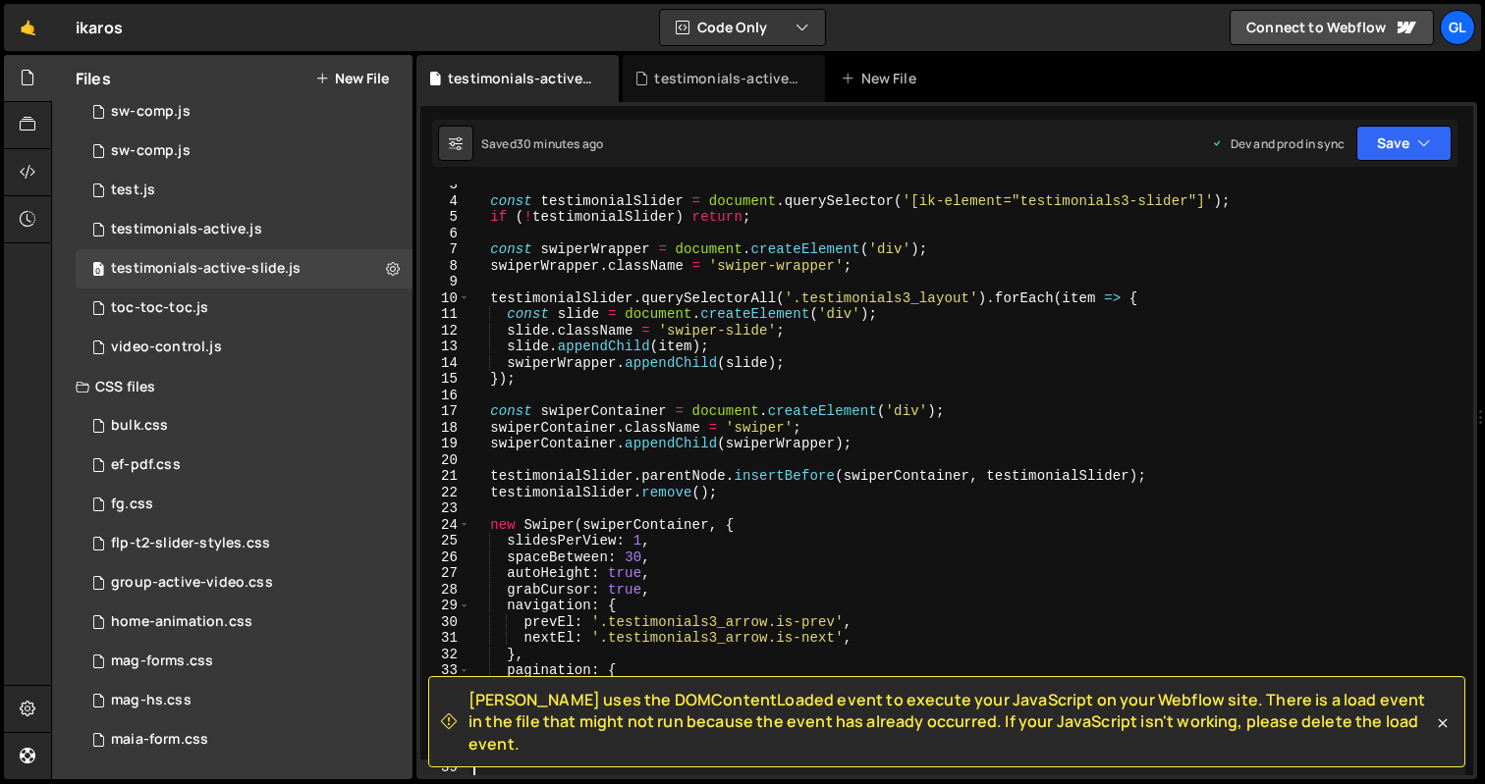
click at [605, 270] on div "const testimonialSlider = document . querySelector ( '[ik-element="testimonials…" at bounding box center [967, 488] width 996 height 623
type textarea "});"
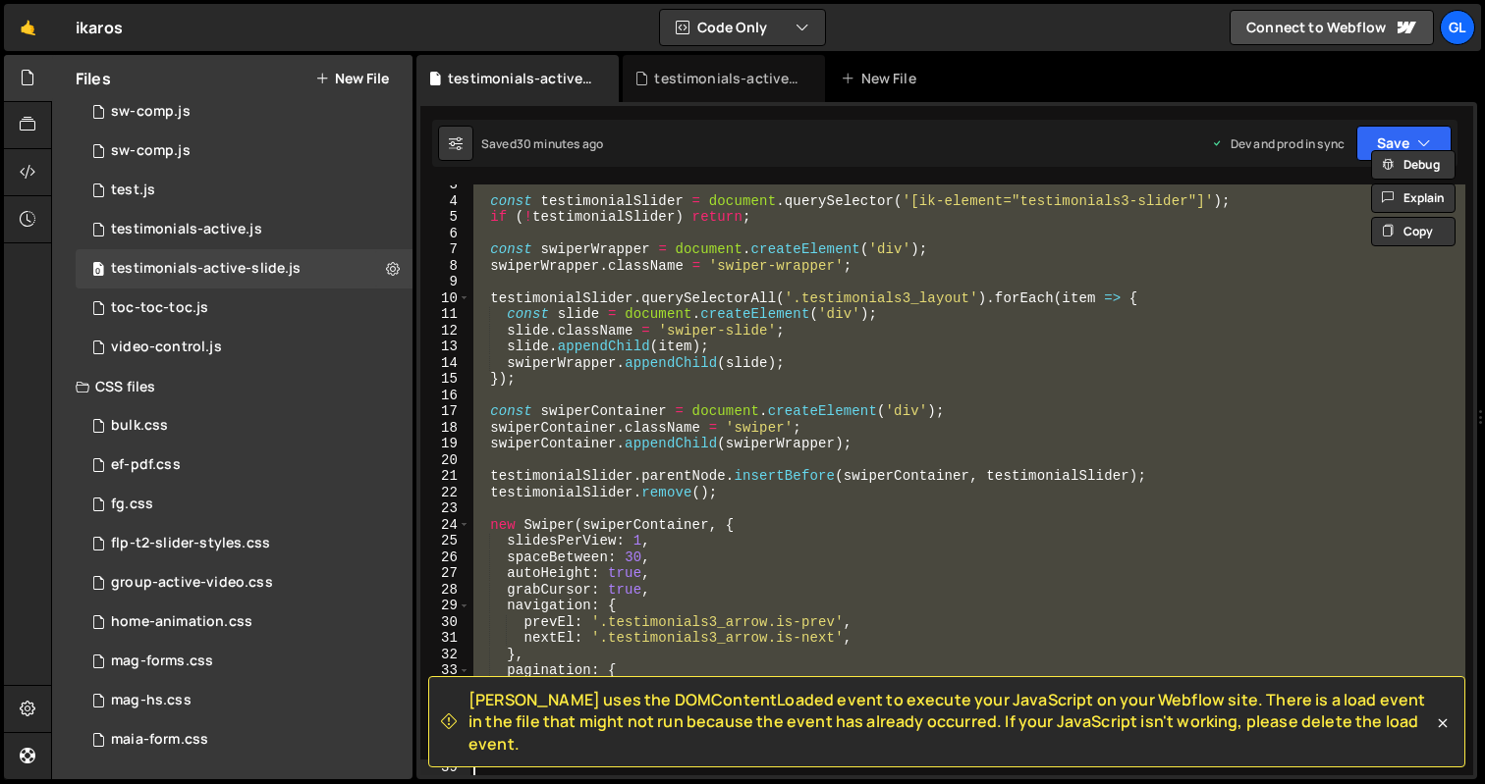
paste textarea
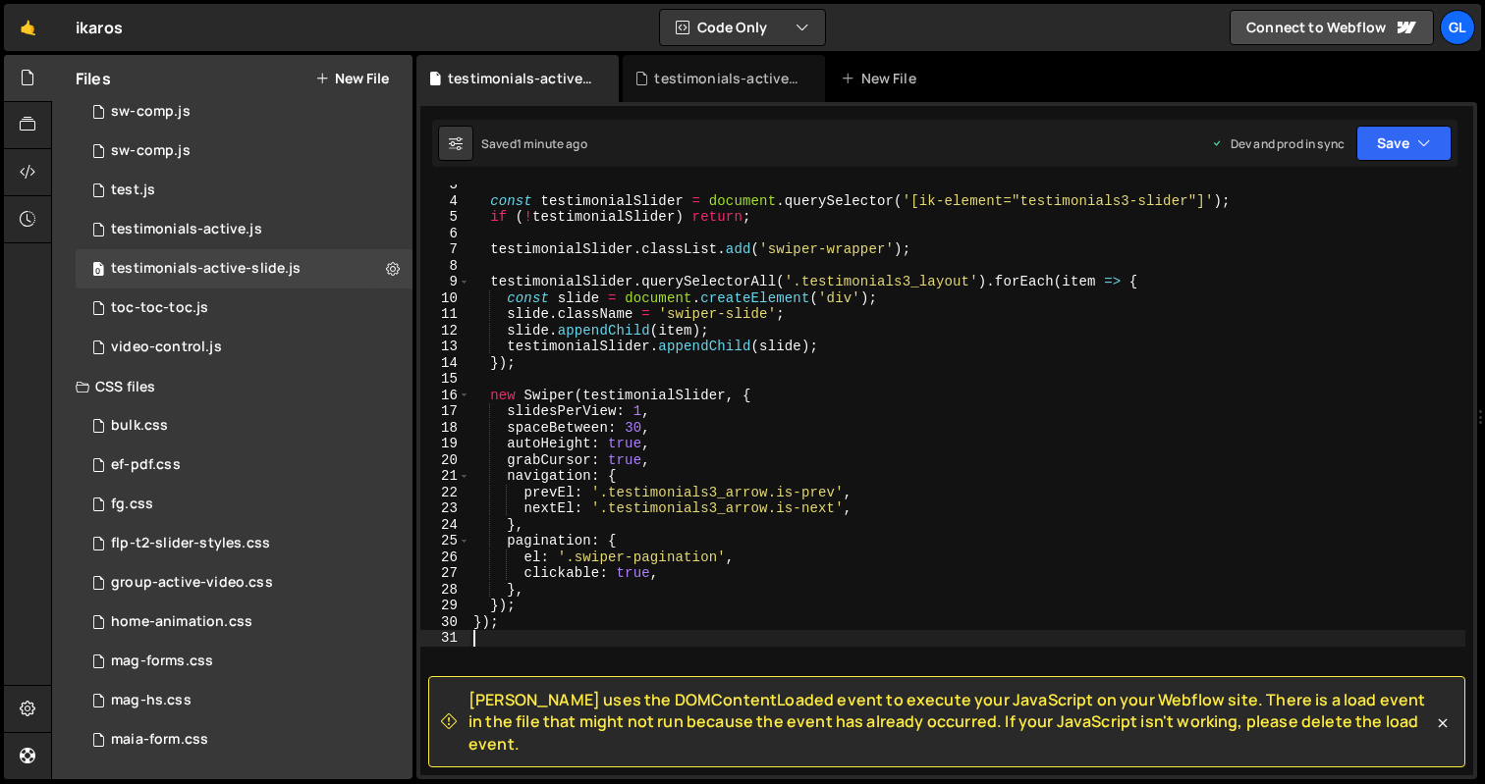
click at [763, 370] on div "const testimonialSlider = document . querySelector ( '[ik-element="testimonials…" at bounding box center [967, 488] width 996 height 623
type textarea "});"
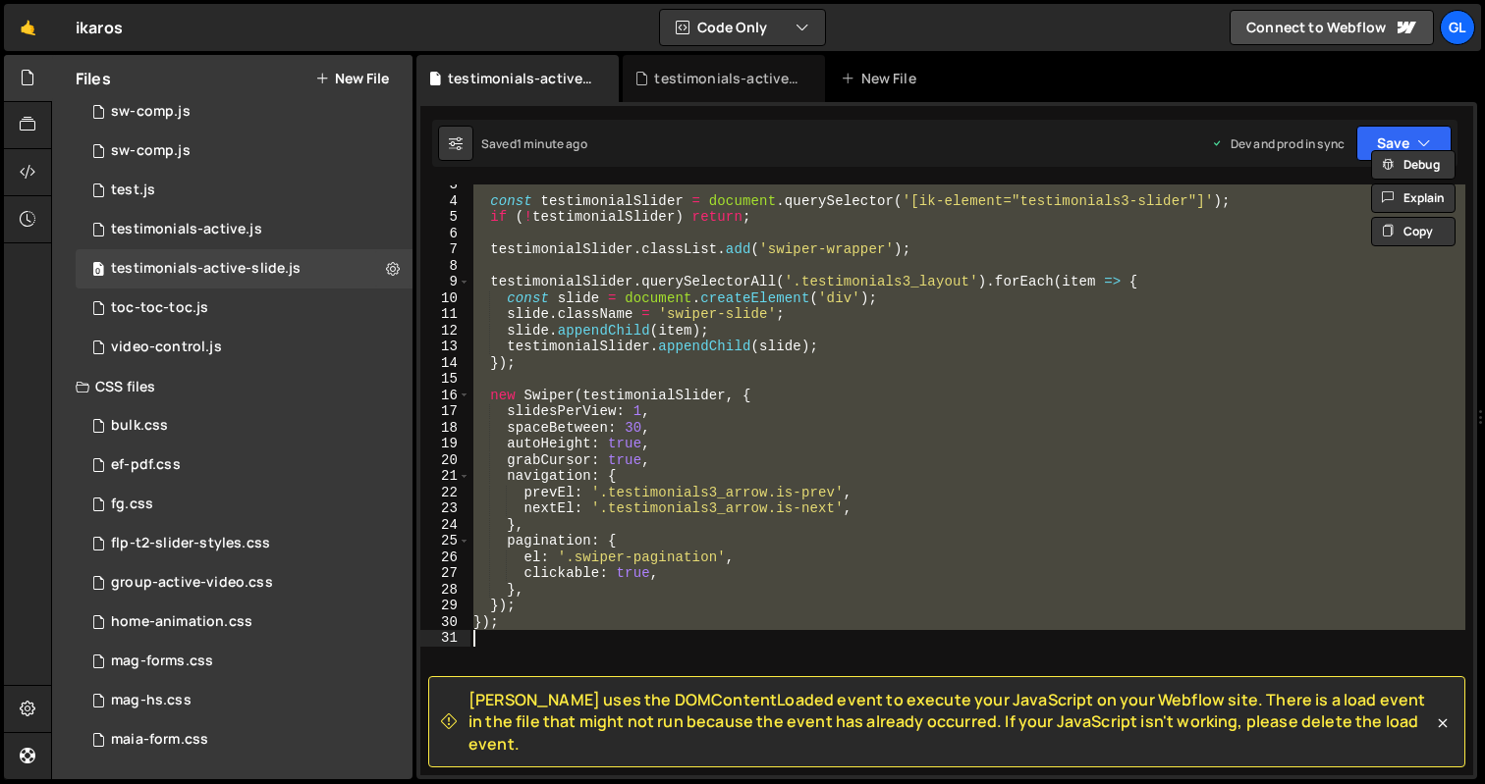
paste textarea
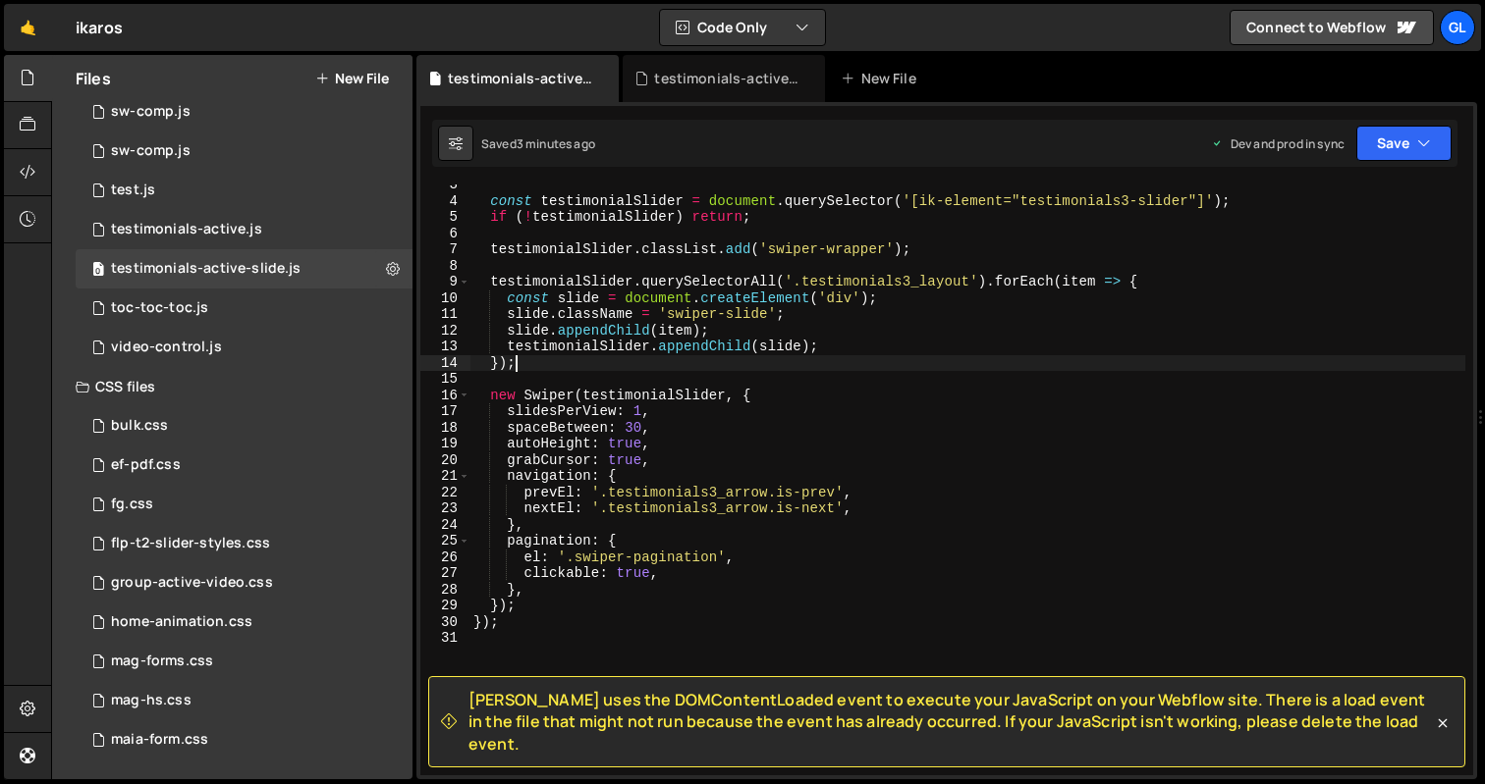
click at [710, 359] on div "const testimonialSlider = document . querySelector ( '[ik-element="testimonials…" at bounding box center [967, 488] width 996 height 623
type textarea "});"
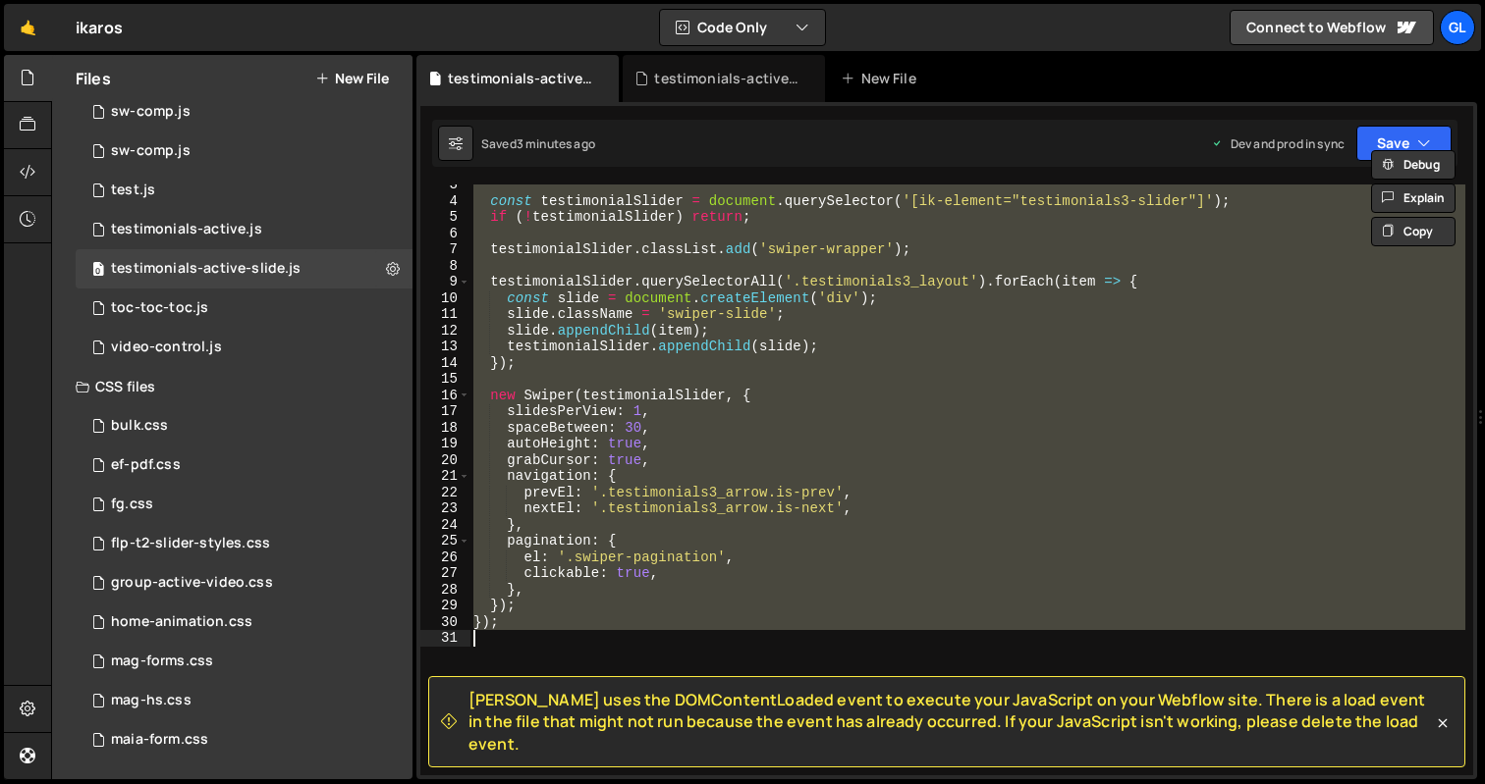
paste textarea
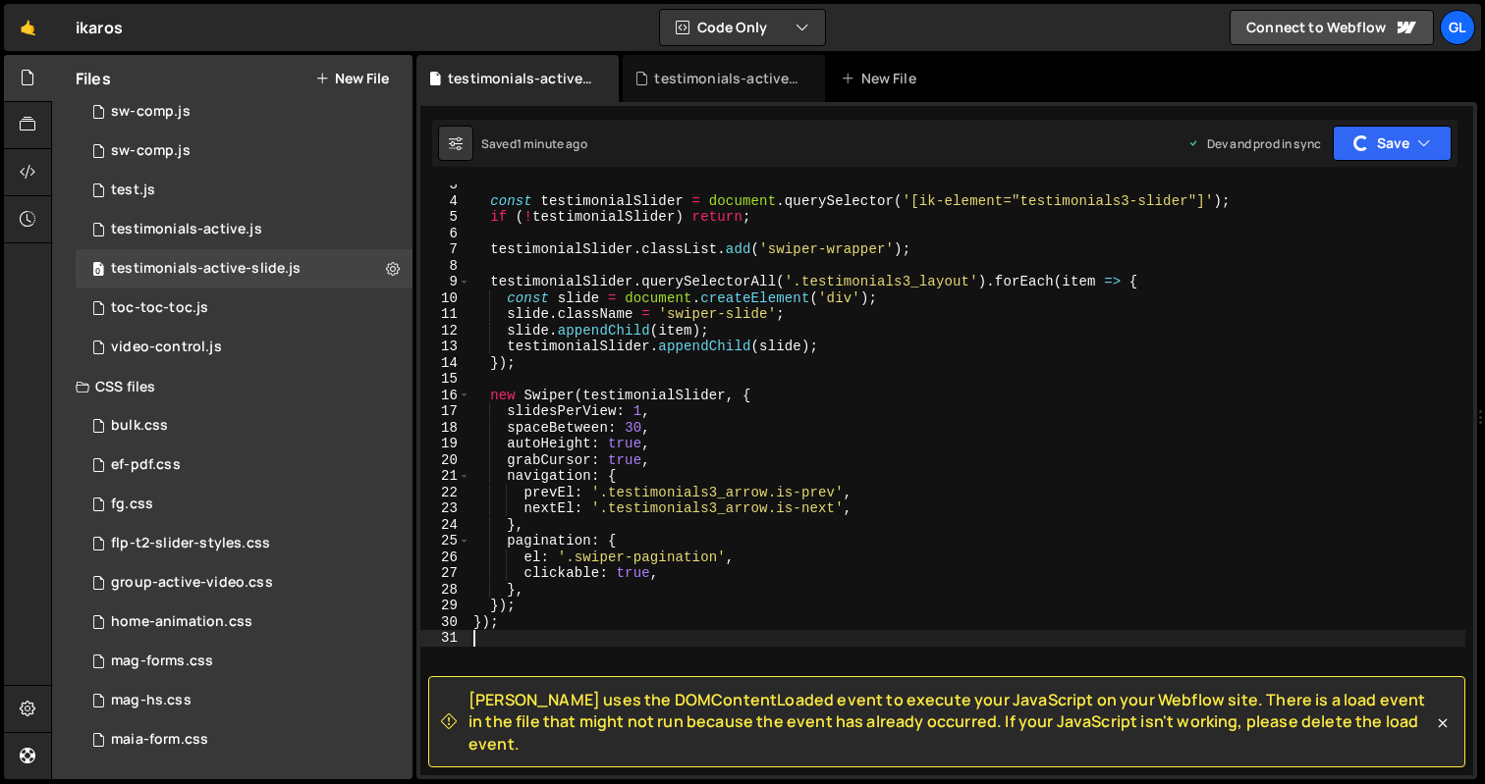
scroll to position [0, 0]
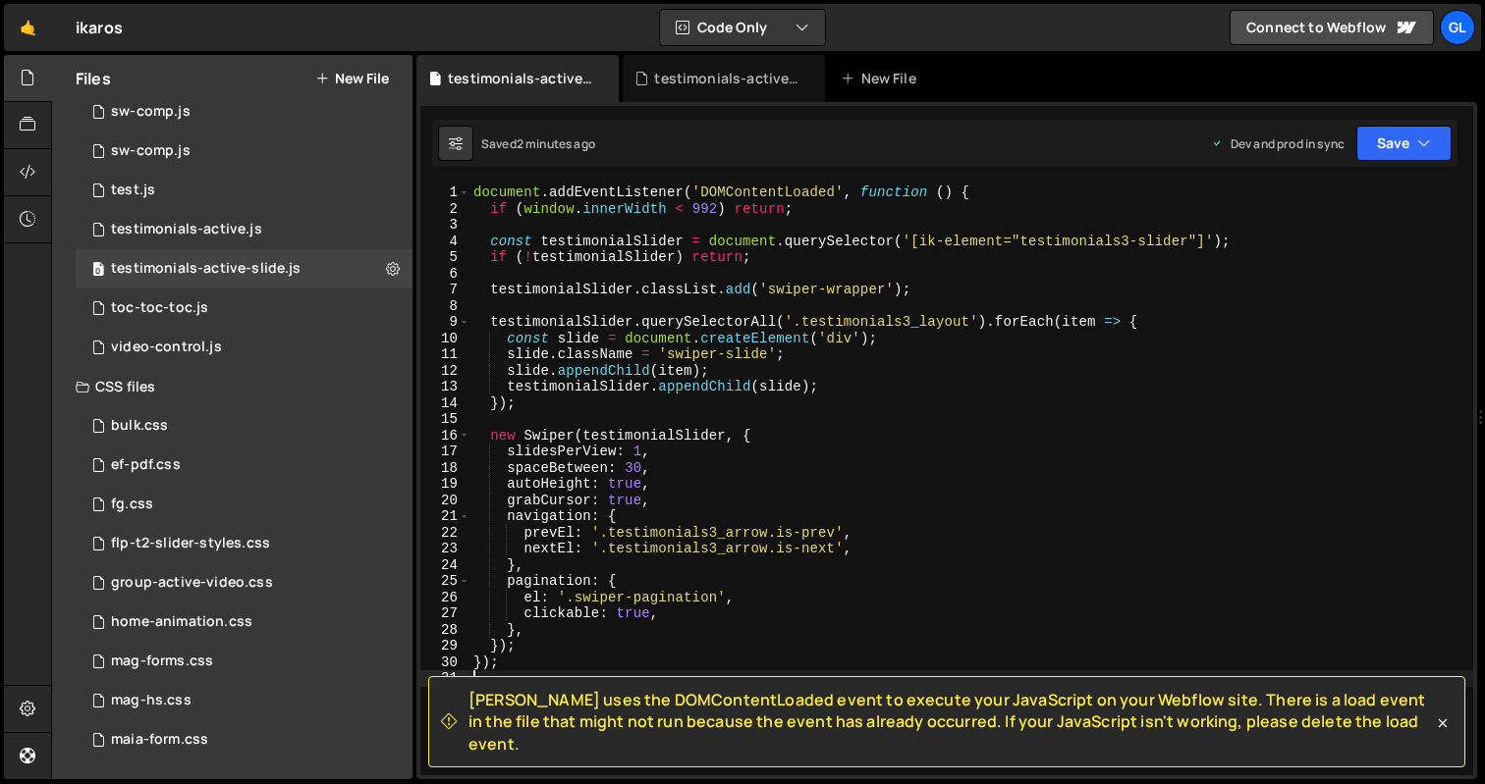
click at [781, 439] on div "document . addEventListener ( 'DOMContentLoaded' , function ( ) { if ( window .…" at bounding box center [970, 496] width 1003 height 623
type textarea "});"
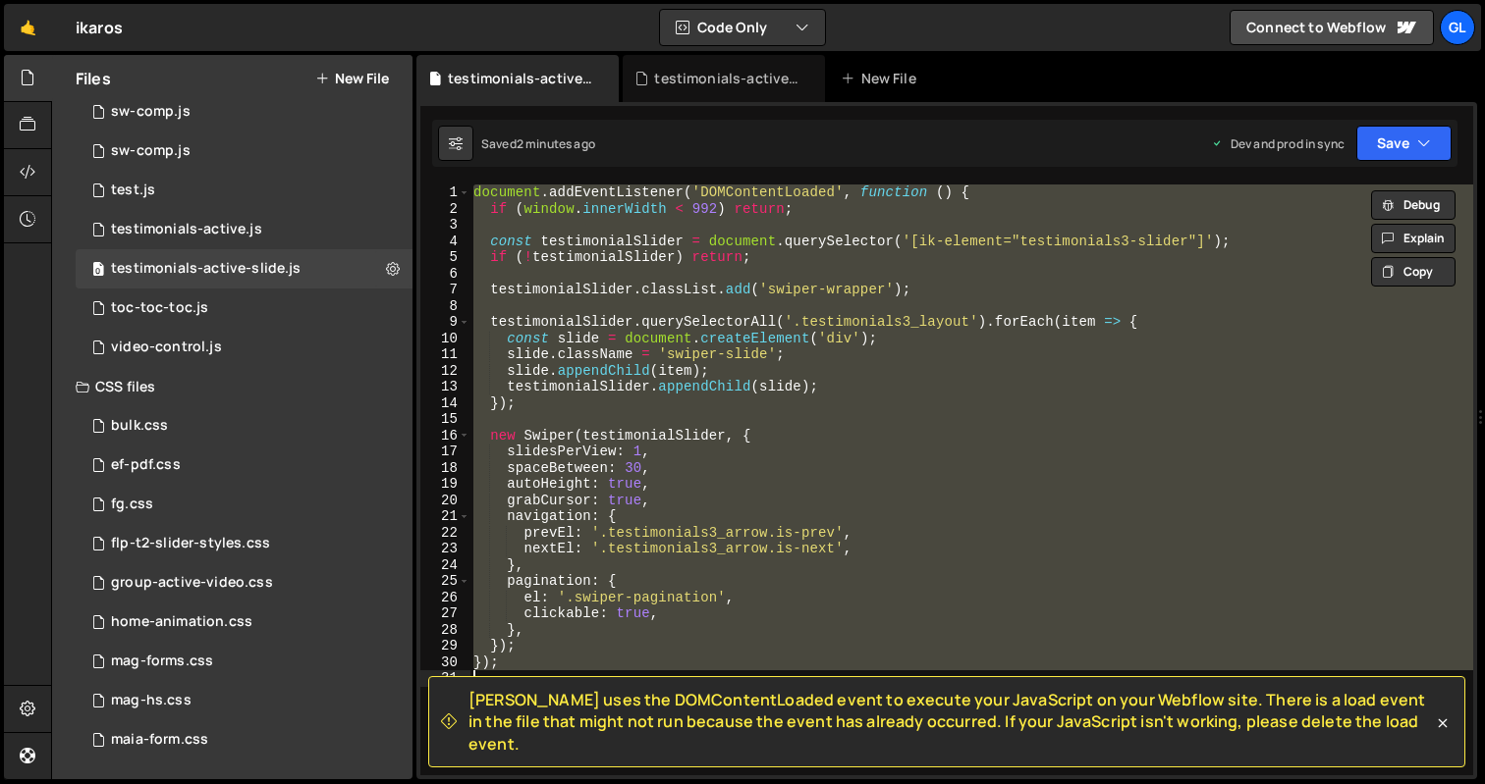
paste textarea
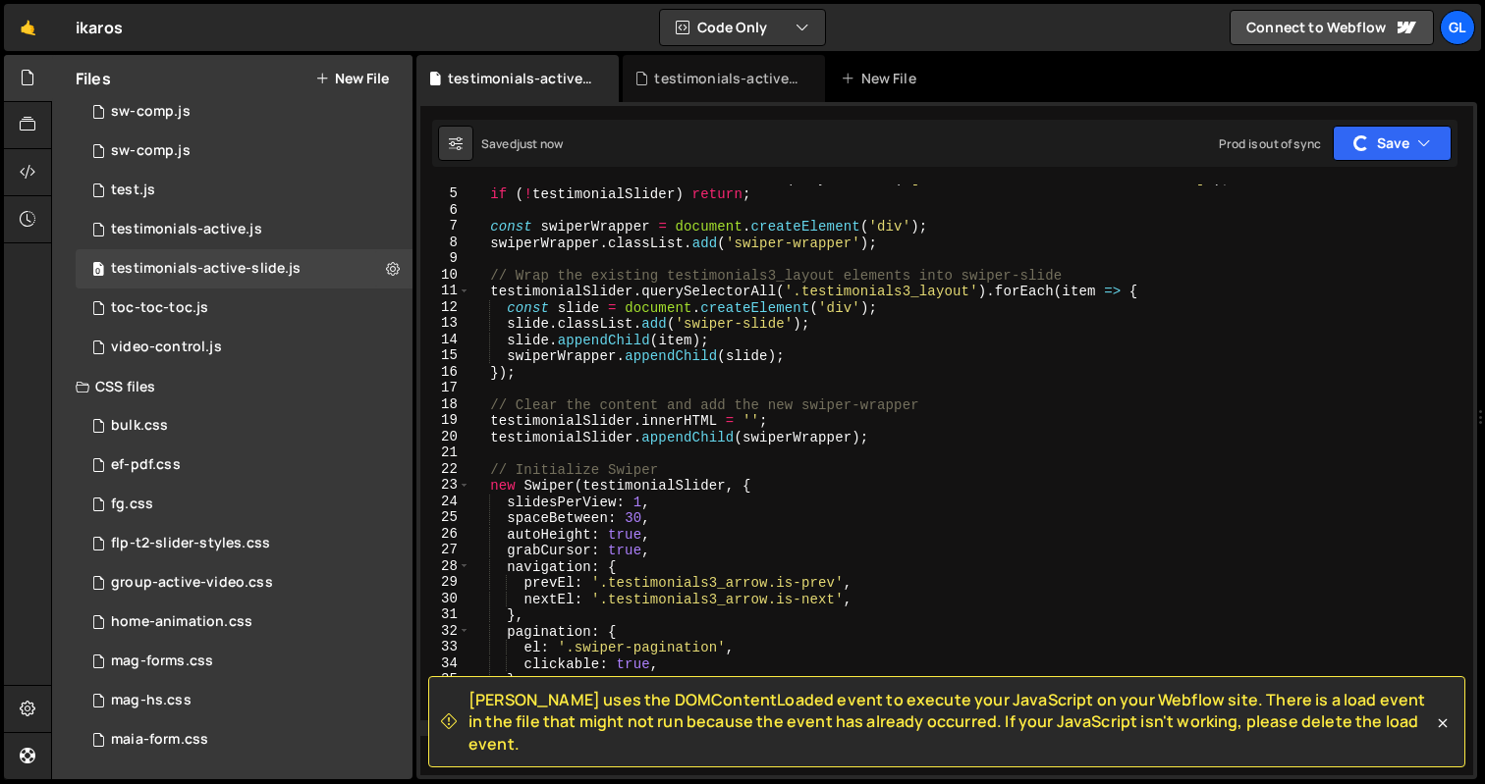
scroll to position [312, 0]
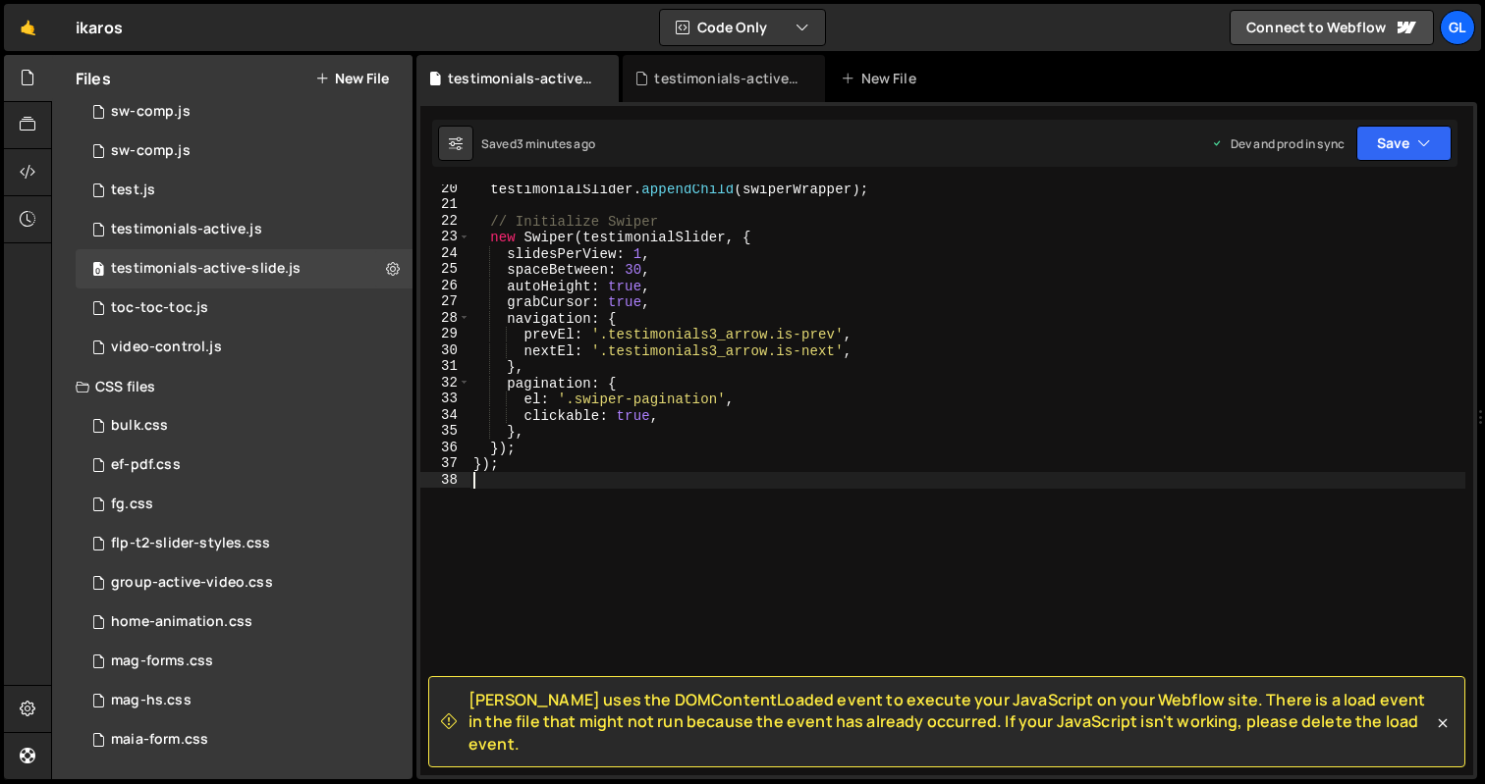
click at [742, 486] on div "testimonialSlider . appendChild ( swiperWrapper ) ; // Initialize Swiper new Sw…" at bounding box center [967, 492] width 996 height 623
type textarea "});"
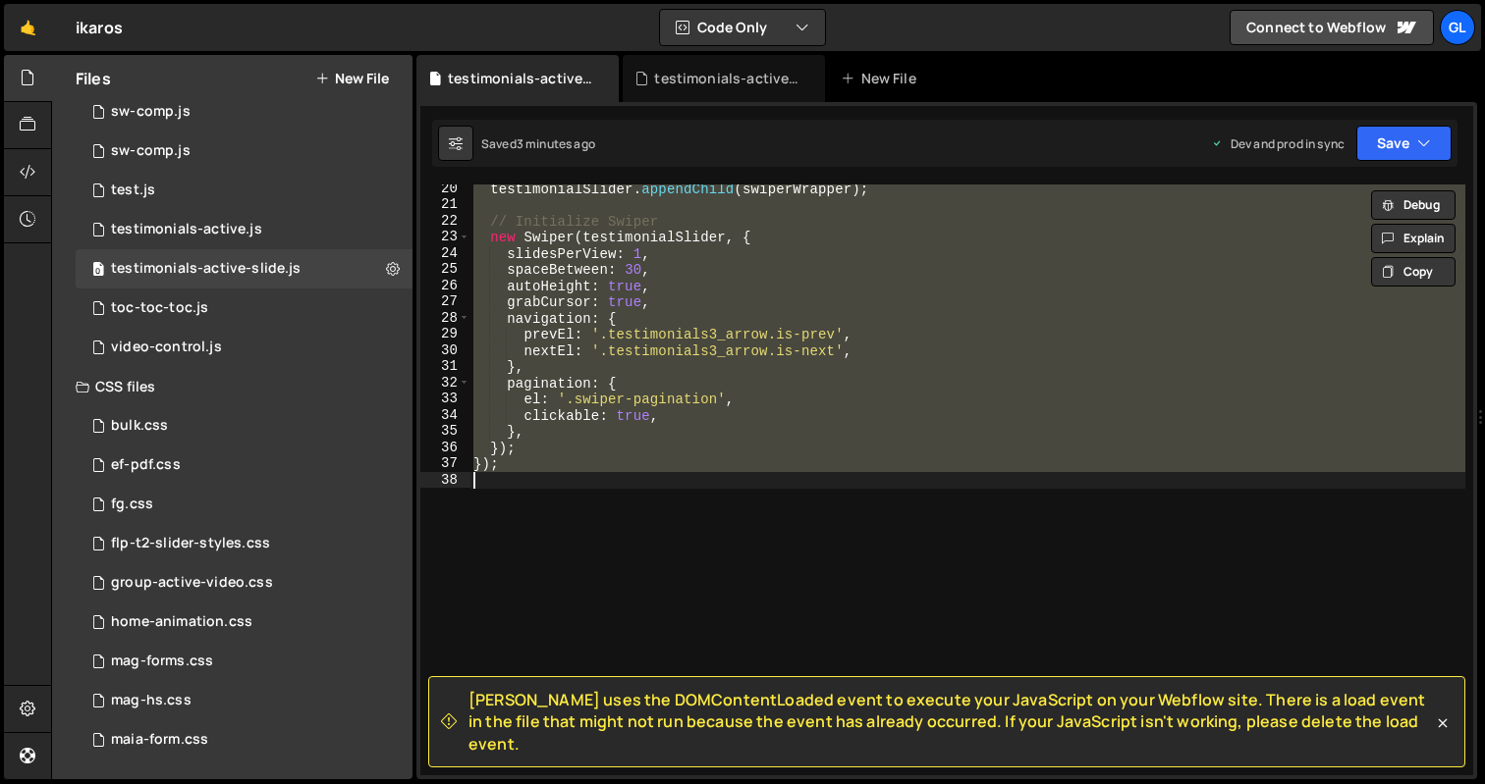
paste textarea
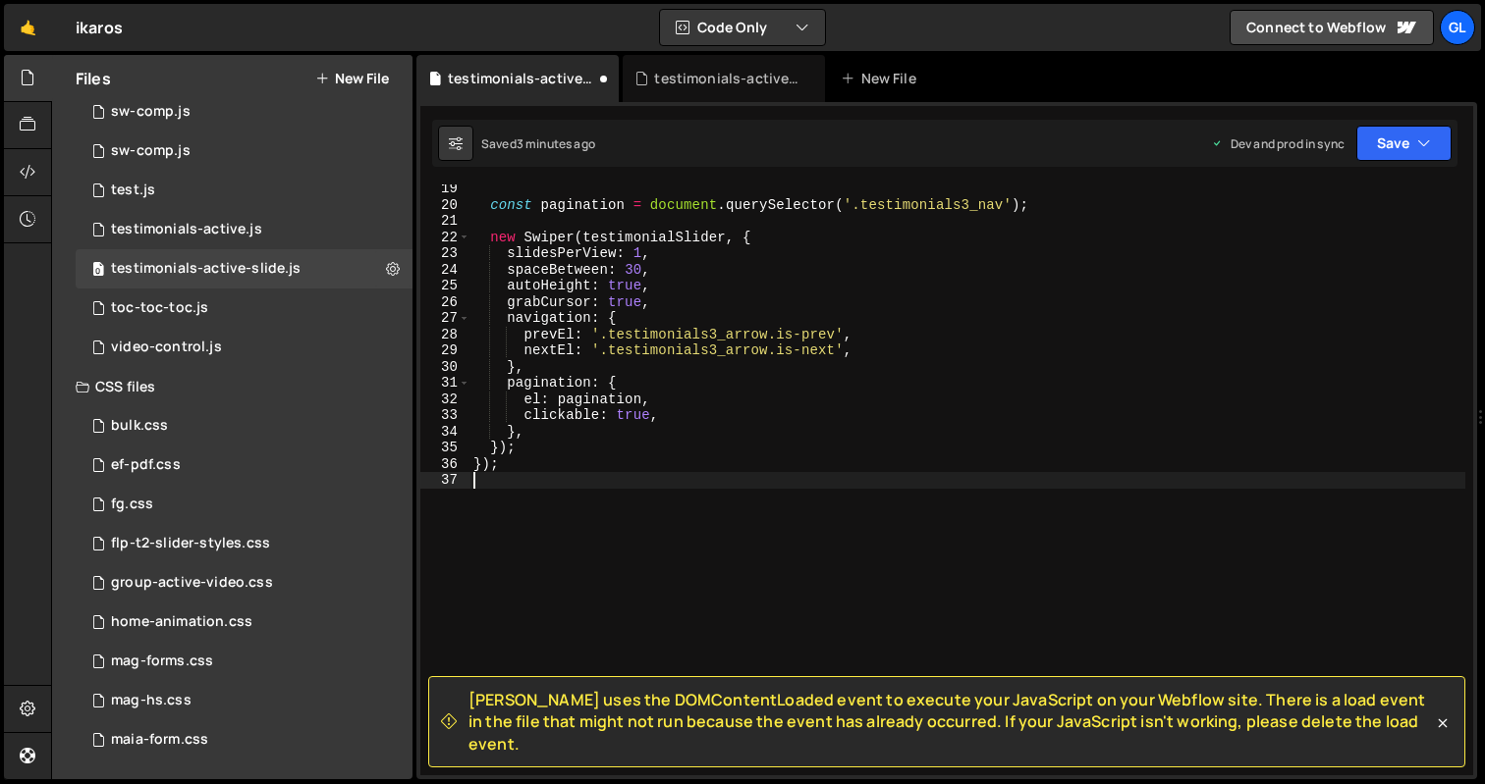
scroll to position [296, 0]
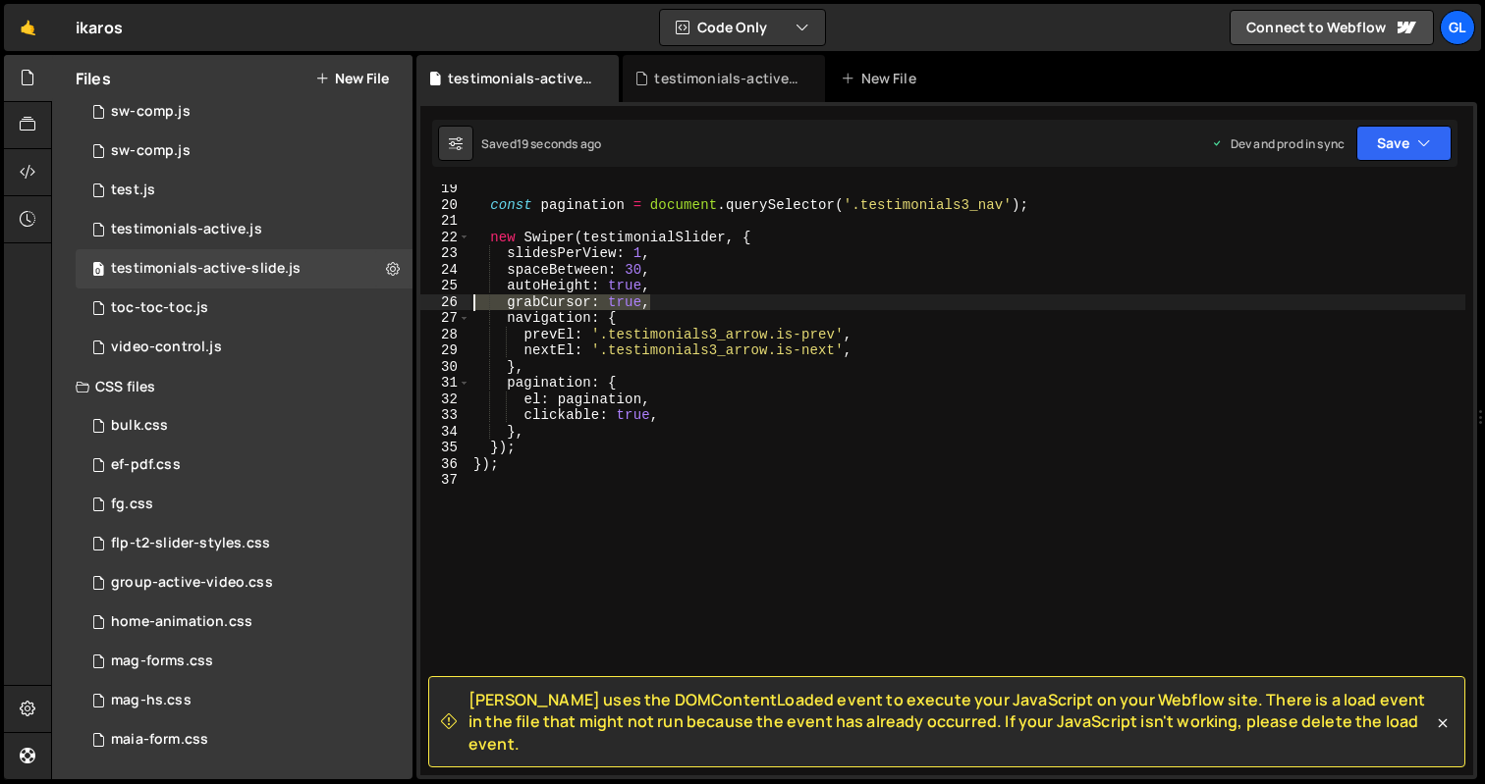
drag, startPoint x: 661, startPoint y: 301, endPoint x: 472, endPoint y: 301, distance: 188.5
click at [472, 301] on div "const pagination = document . querySelector ( '.testimonials3_nav' ) ; new Swip…" at bounding box center [967, 492] width 996 height 623
type textarea "grabCursor: true,"
type textarea "autoHeight: true,"
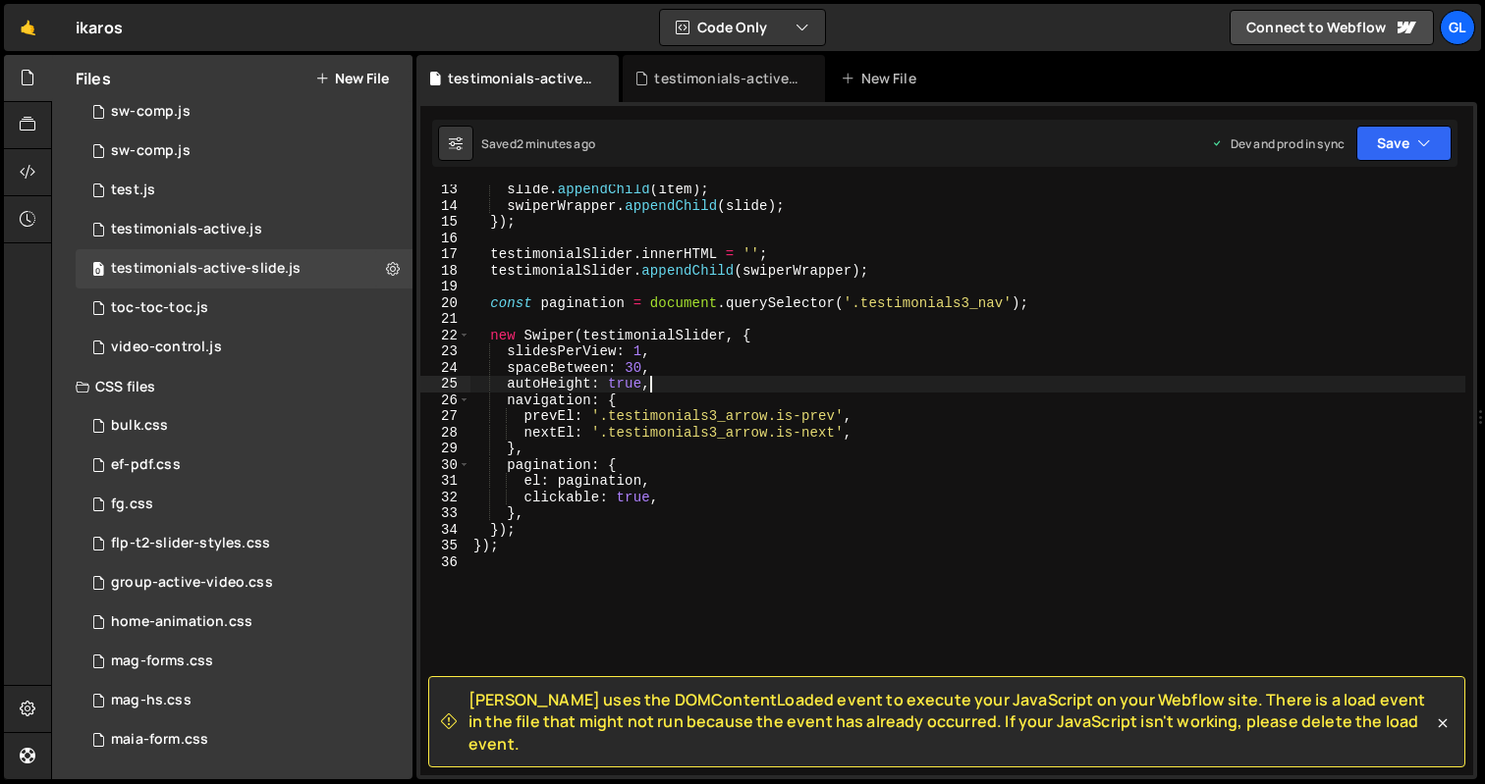
scroll to position [241, 0]
